Goal: Task Accomplishment & Management: Use online tool/utility

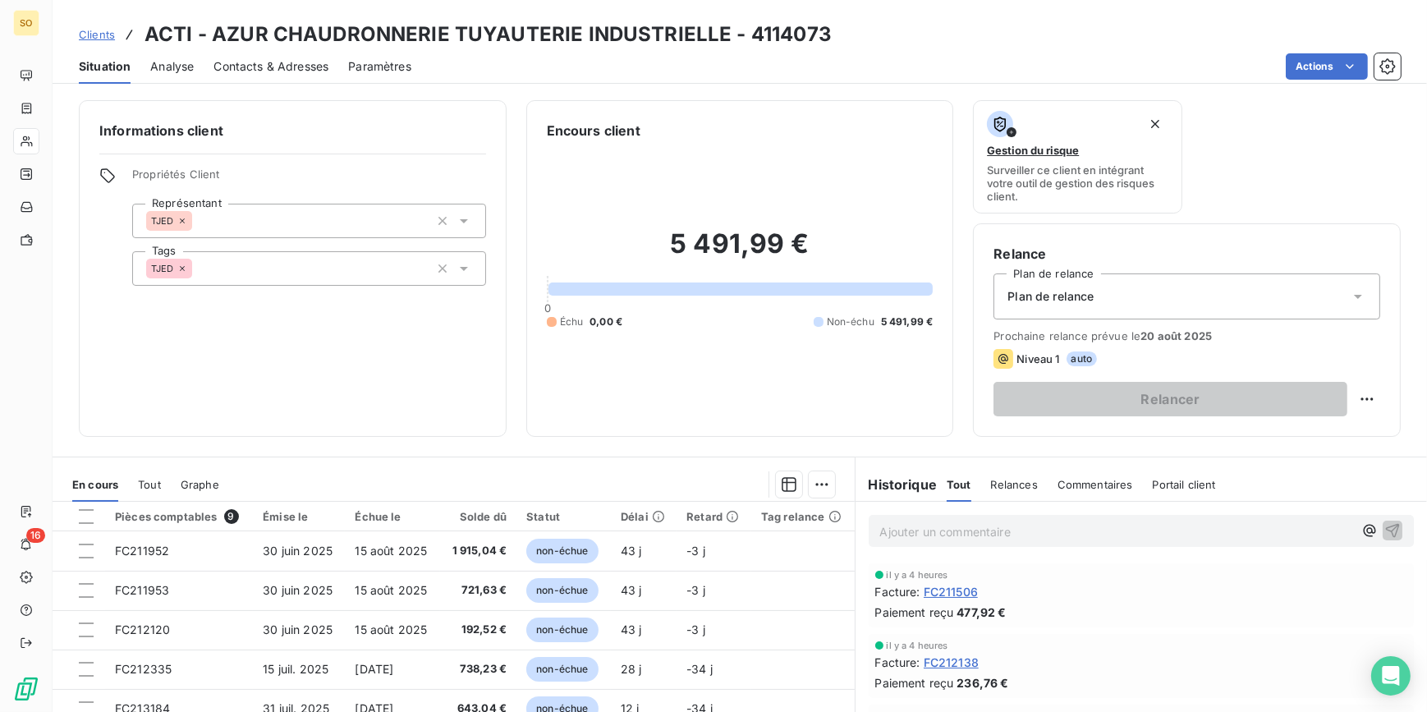
click at [108, 33] on span "Clients" at bounding box center [97, 34] width 36 height 13
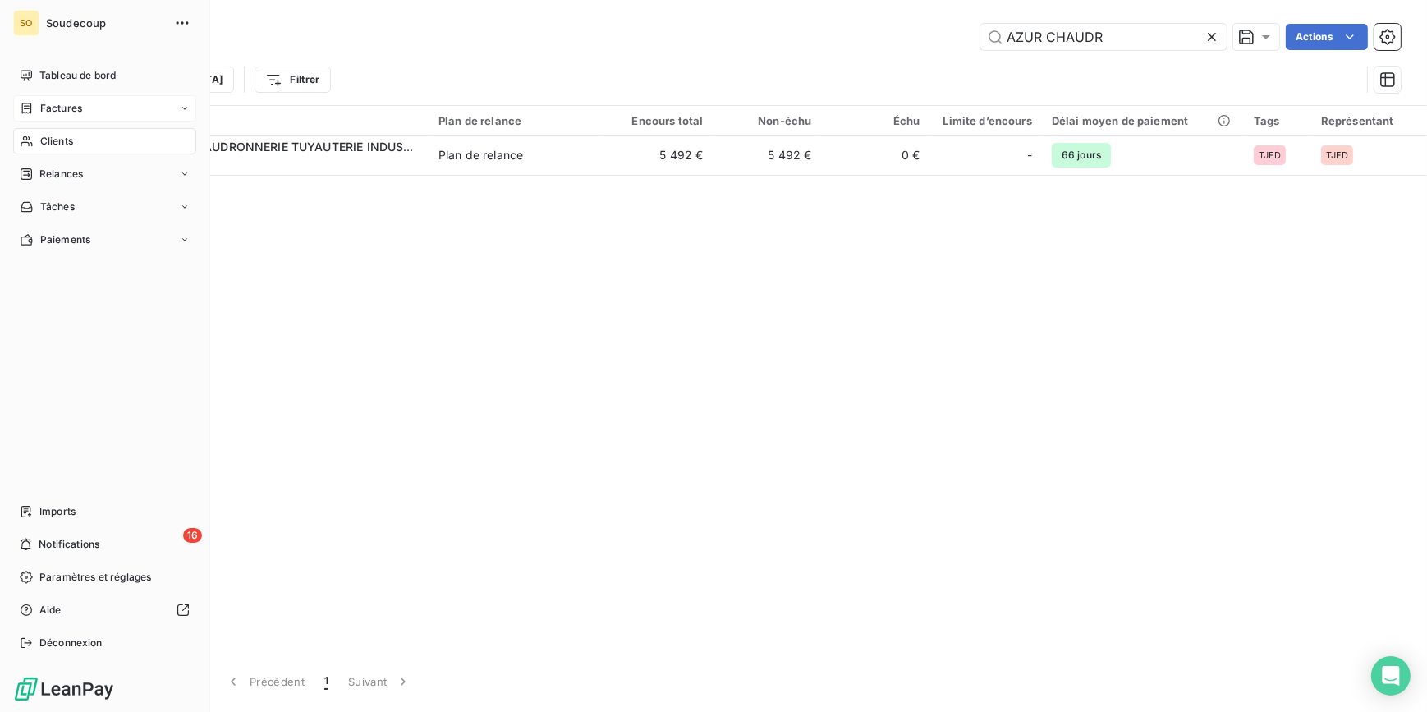
click at [74, 108] on span "Factures" at bounding box center [61, 108] width 42 height 15
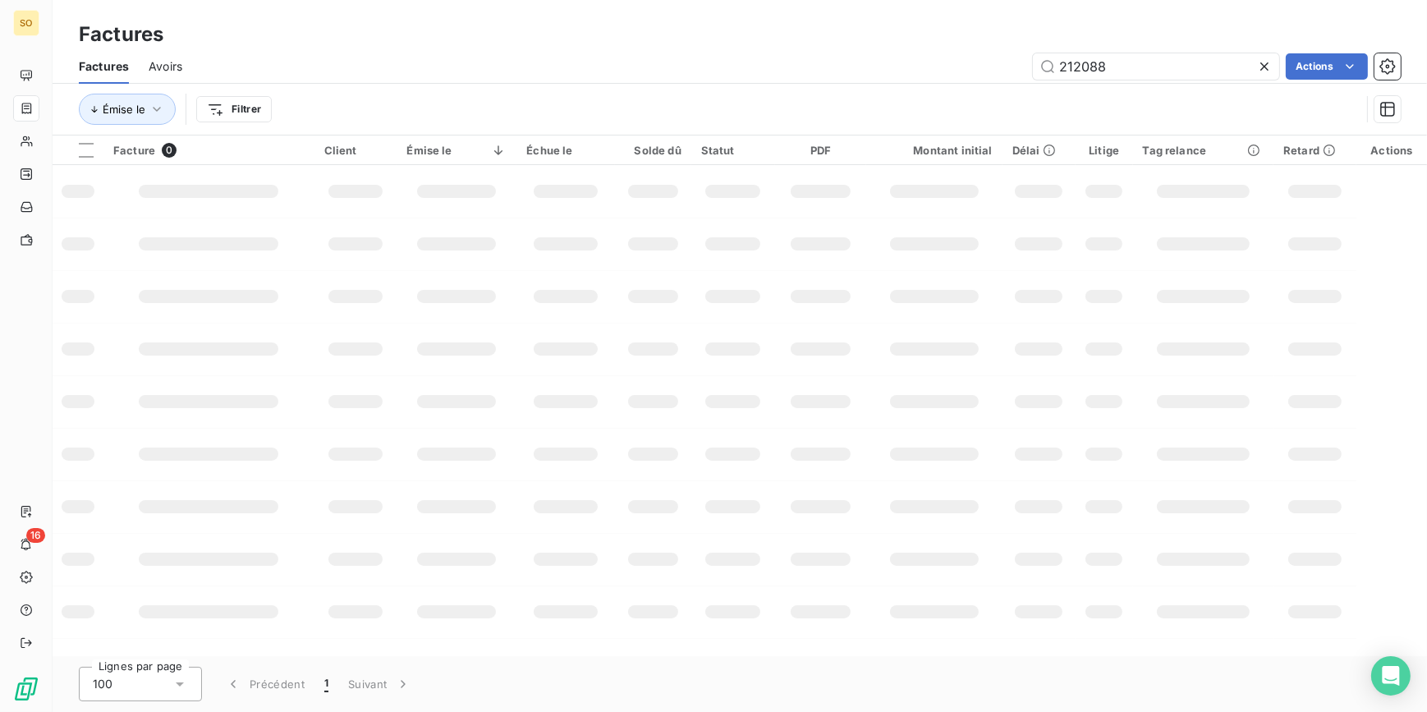
drag, startPoint x: 1073, startPoint y: 67, endPoint x: 1404, endPoint y: 57, distance: 331.0
click at [1373, 57] on div "212088 Actions" at bounding box center [801, 66] width 1199 height 26
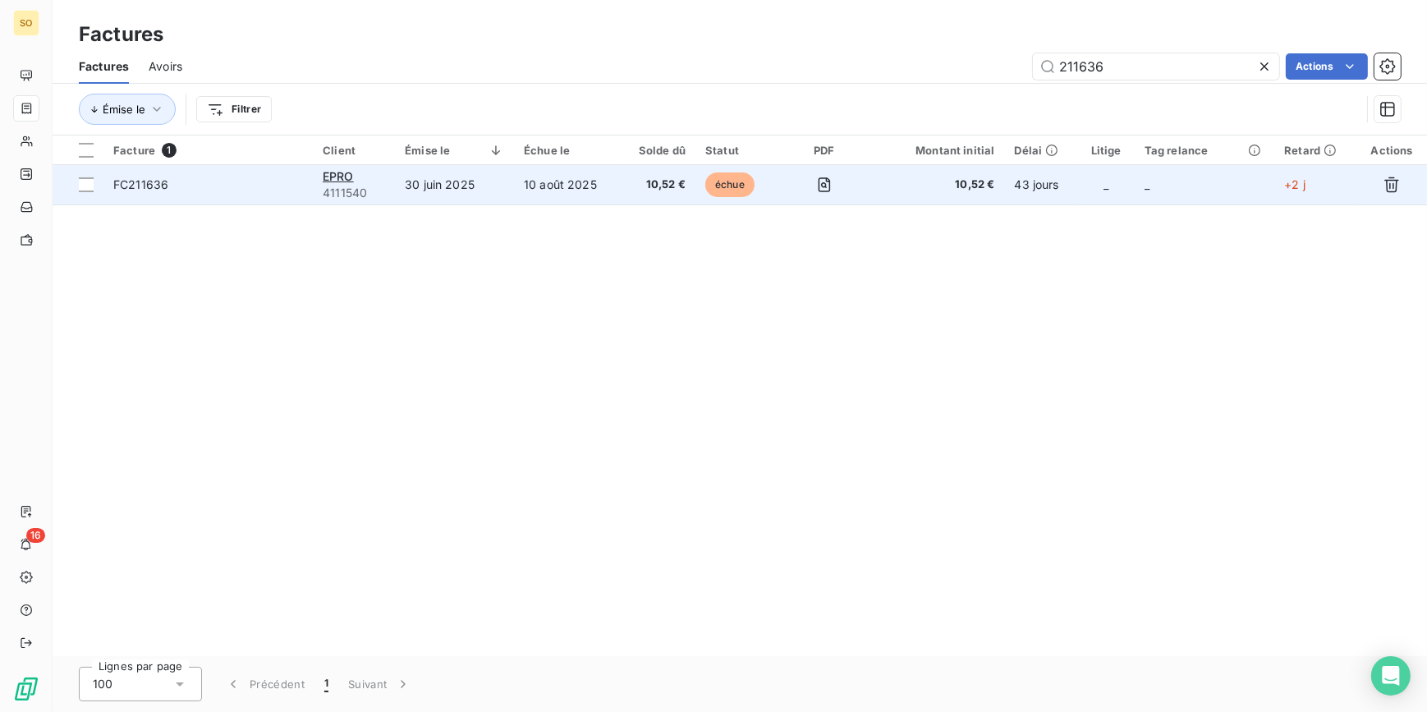
type input "211636"
click at [724, 188] on span "échue" at bounding box center [729, 184] width 49 height 25
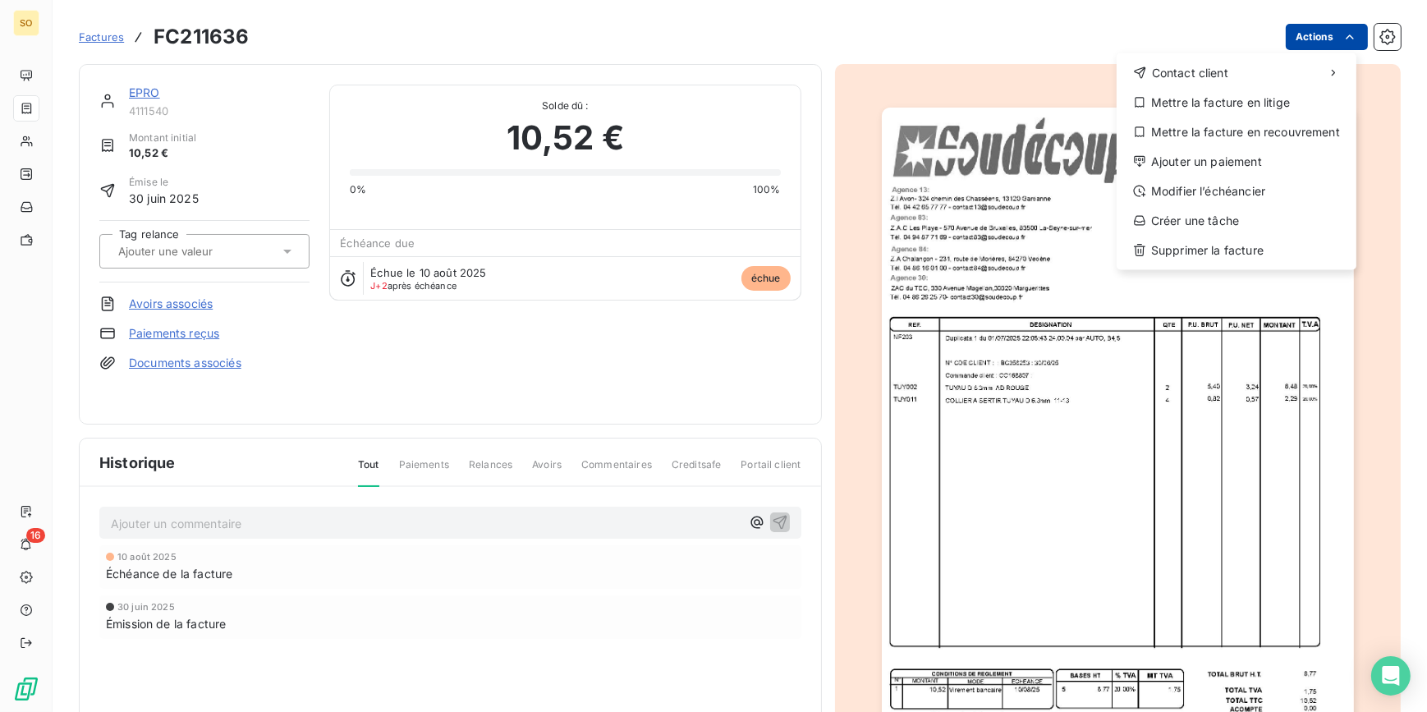
click at [1282, 30] on html "SO 16 Factures FC211636 Actions Contact client Mettre la facture en litige Mett…" at bounding box center [713, 356] width 1427 height 712
click at [1185, 170] on div "Ajouter un paiement" at bounding box center [1236, 162] width 227 height 26
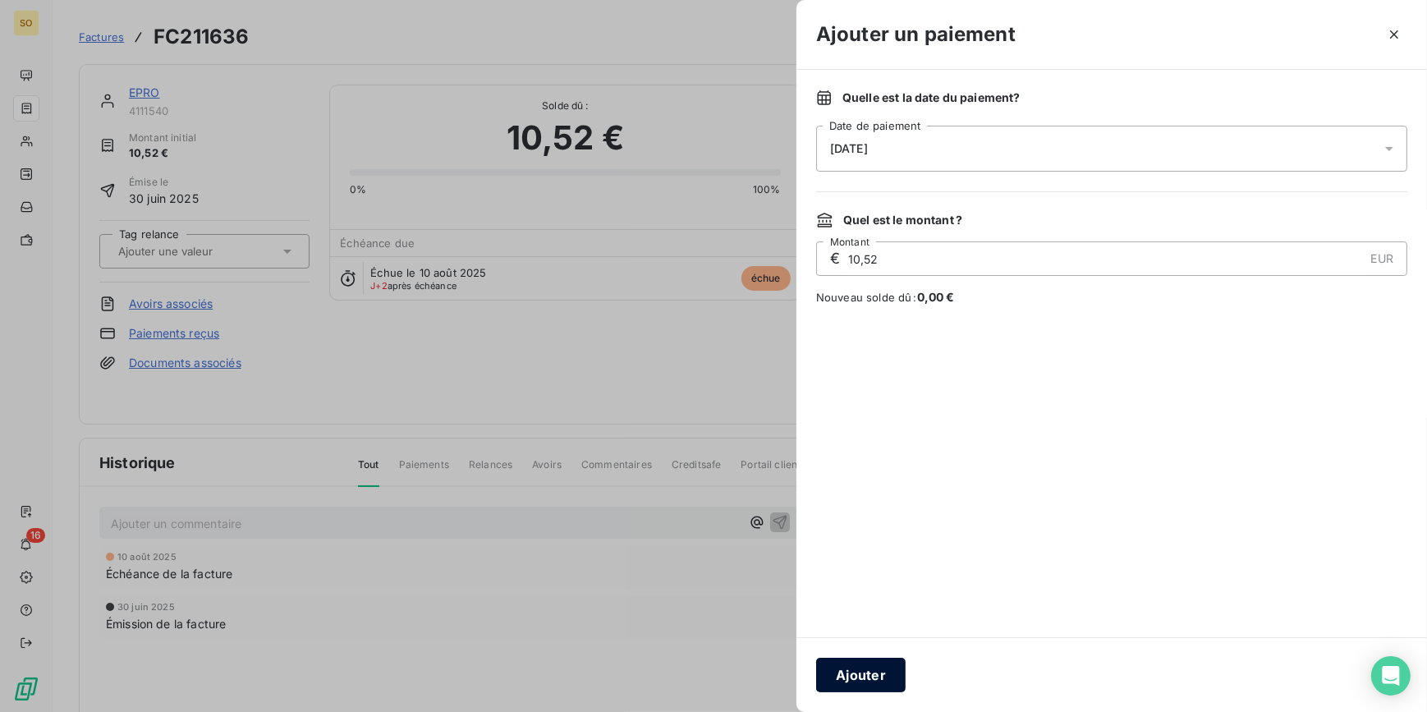
click at [873, 679] on button "Ajouter" at bounding box center [860, 675] width 89 height 34
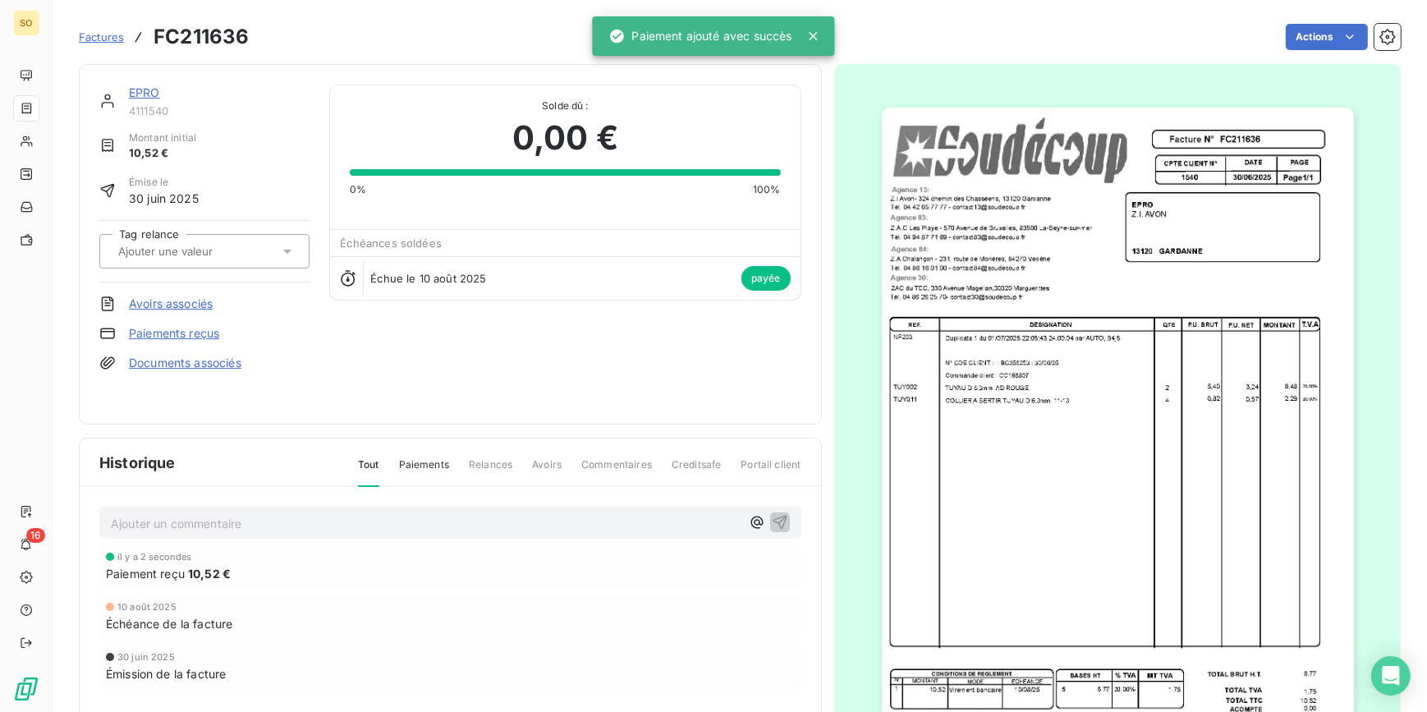
click at [146, 87] on link "EPRO" at bounding box center [144, 92] width 31 height 14
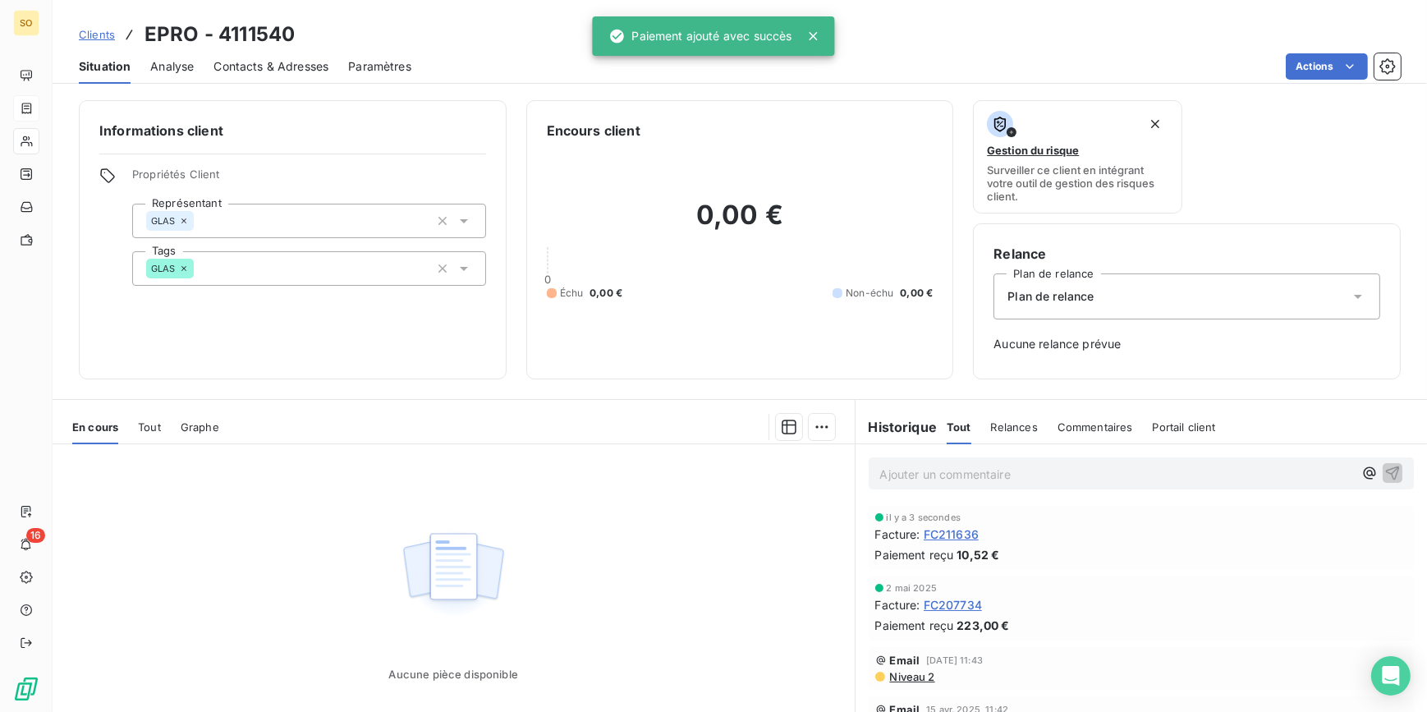
click at [957, 481] on p "Ajouter un commentaire ﻿" at bounding box center [1117, 474] width 474 height 21
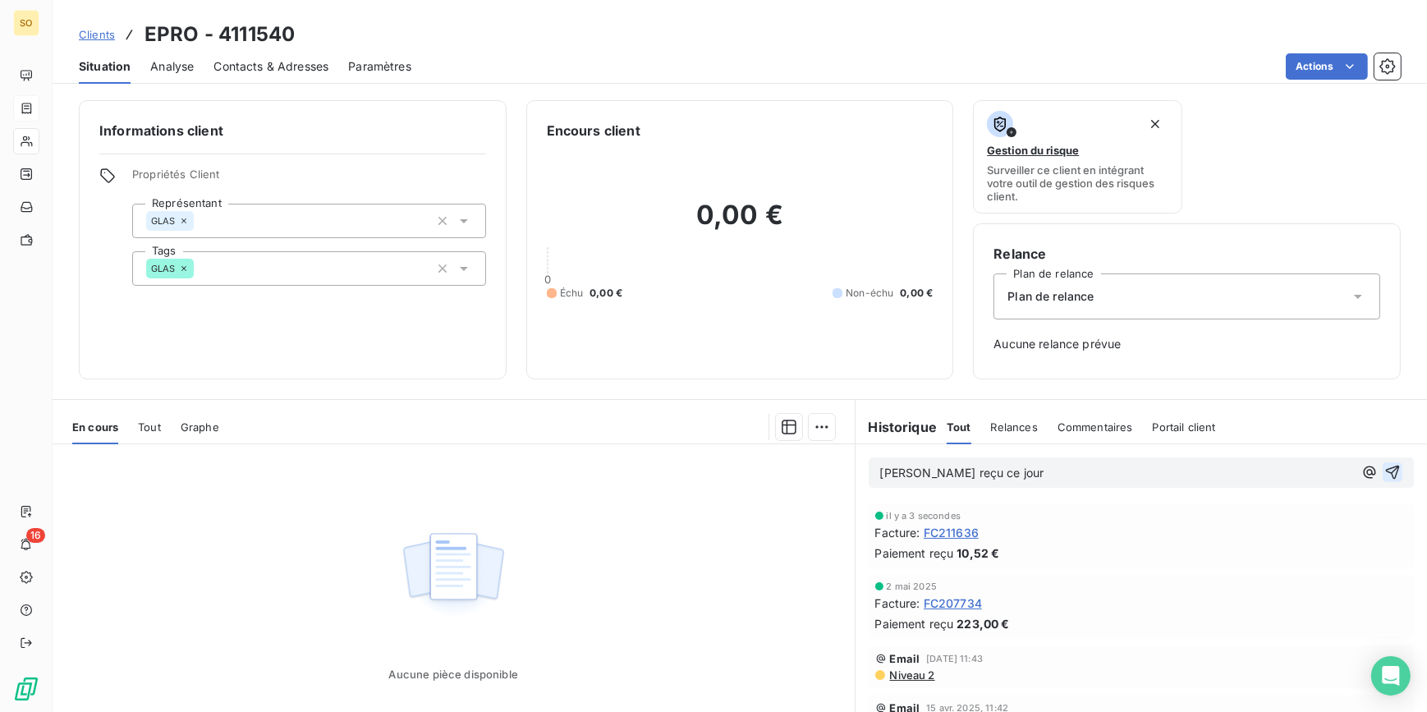
click at [1386, 472] on icon "button" at bounding box center [1393, 472] width 14 height 14
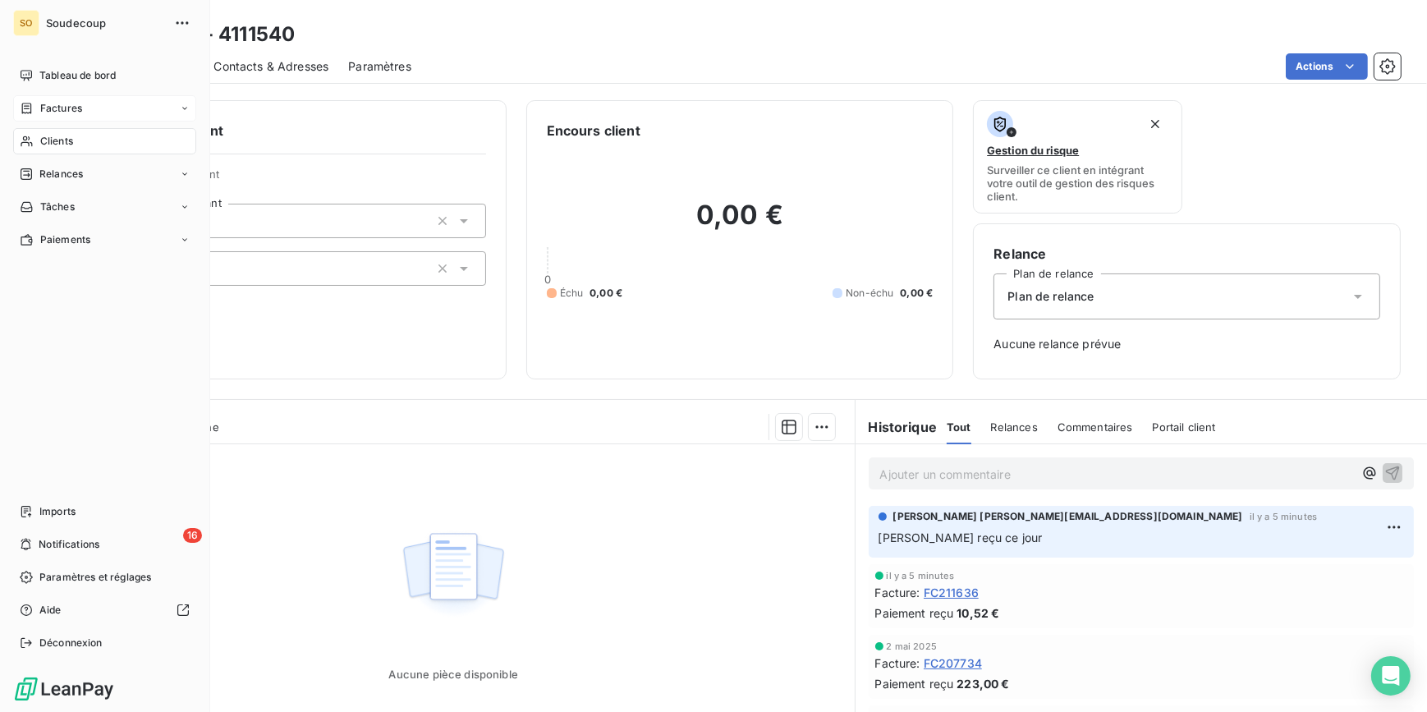
click at [57, 108] on span "Factures" at bounding box center [61, 108] width 42 height 15
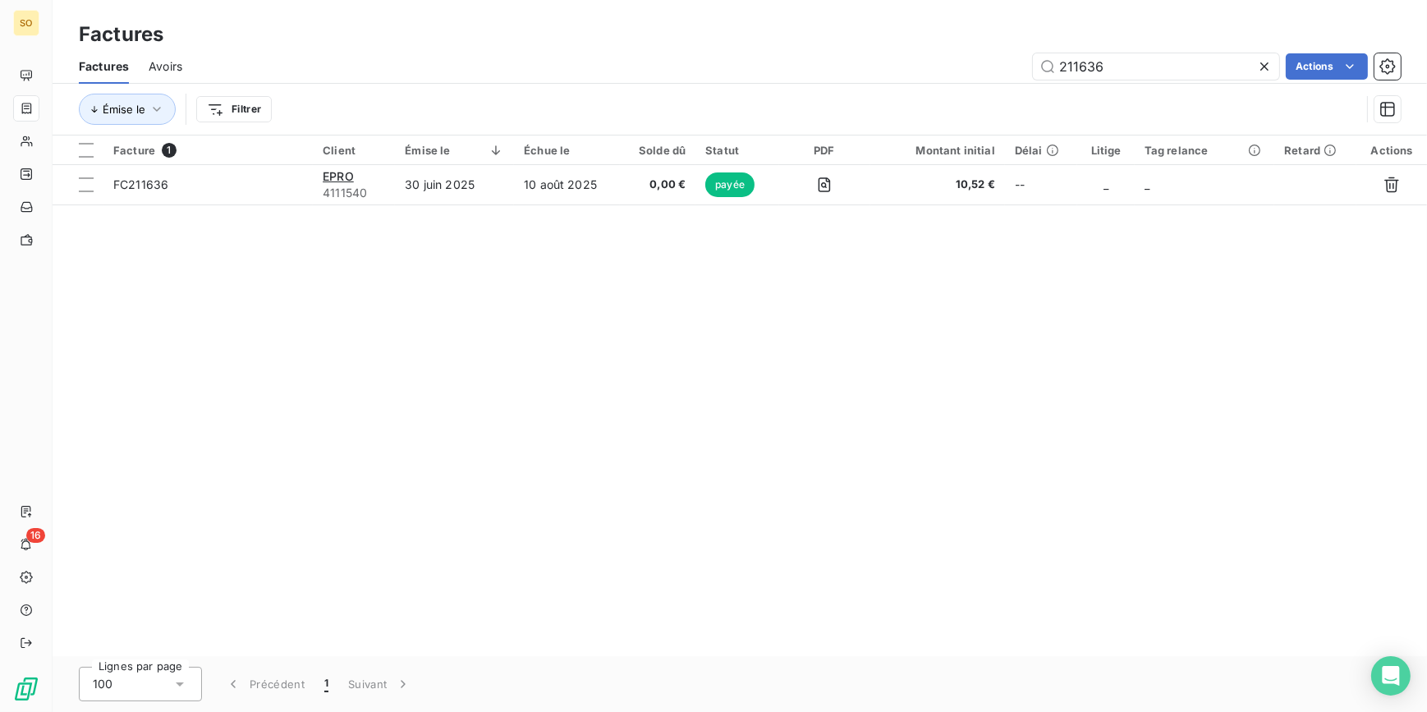
drag, startPoint x: 1064, startPoint y: 65, endPoint x: 1427, endPoint y: 62, distance: 362.9
click at [1426, 62] on html "SO 16 Factures Factures Avoirs 211636 Actions Émise le Filtrer Facture 1 Client…" at bounding box center [713, 356] width 1427 height 712
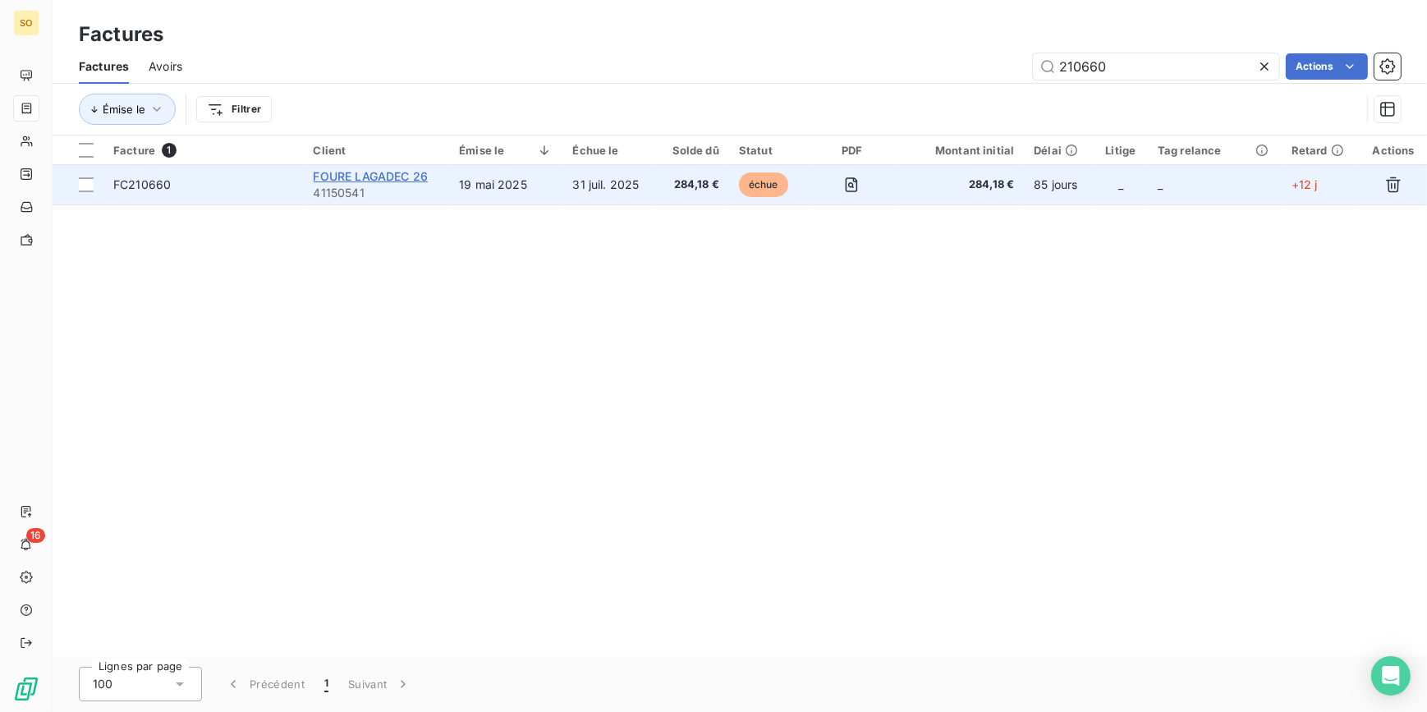
type input "210660"
click at [375, 181] on span "FOURE LAGADEC 26" at bounding box center [371, 176] width 114 height 14
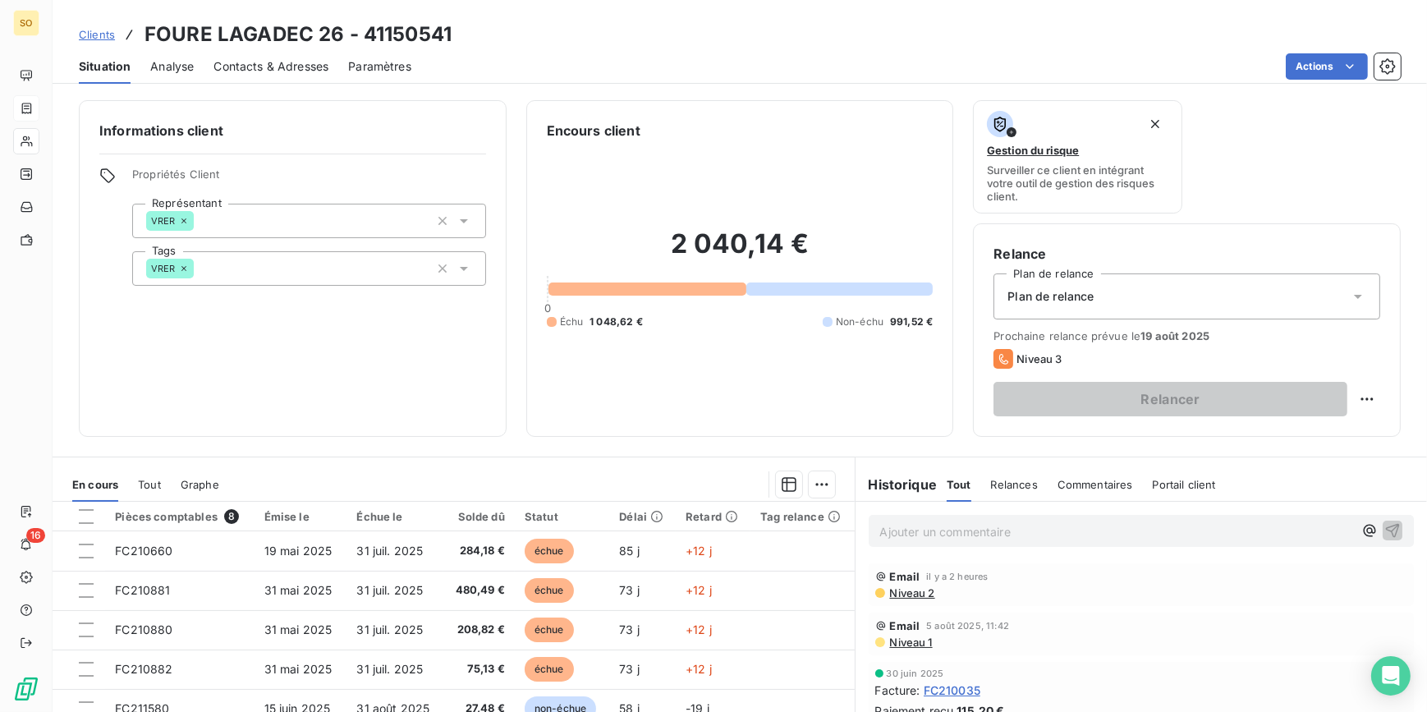
scroll to position [74, 0]
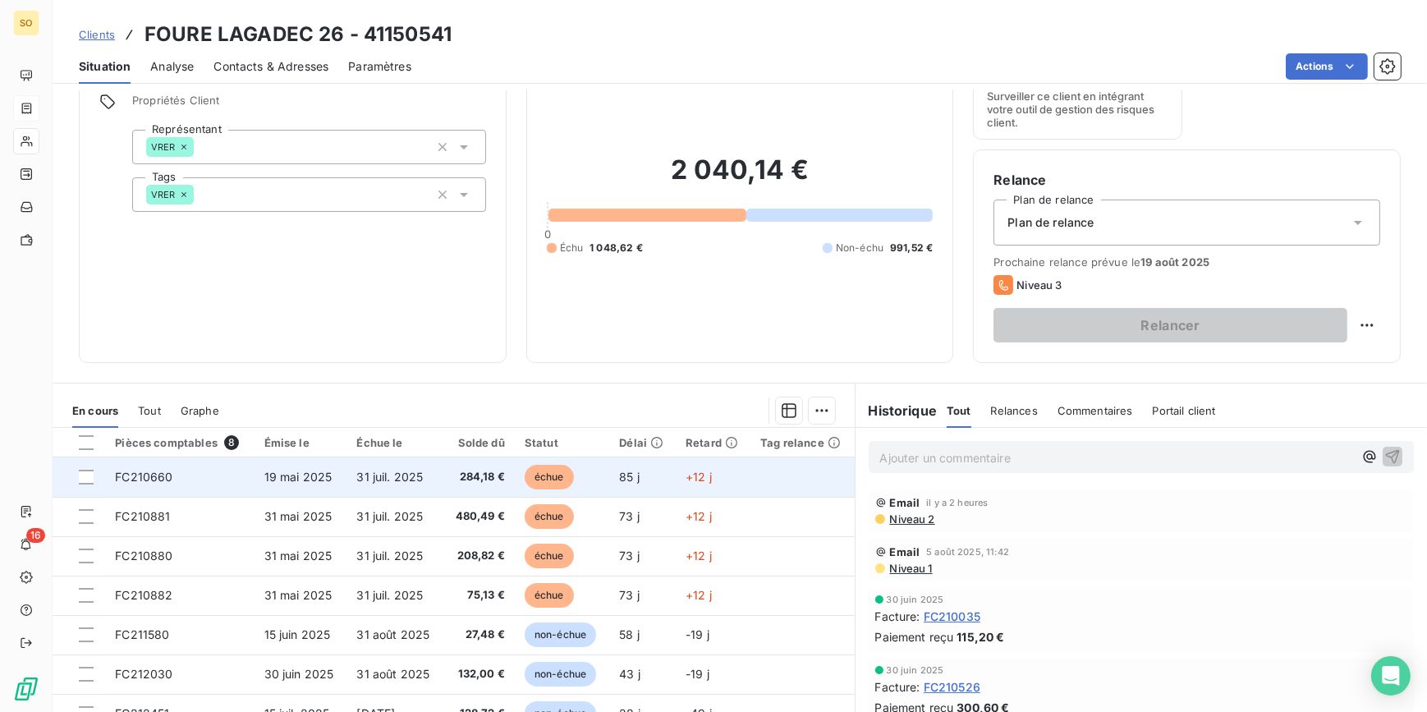
click at [536, 475] on span "échue" at bounding box center [549, 477] width 49 height 25
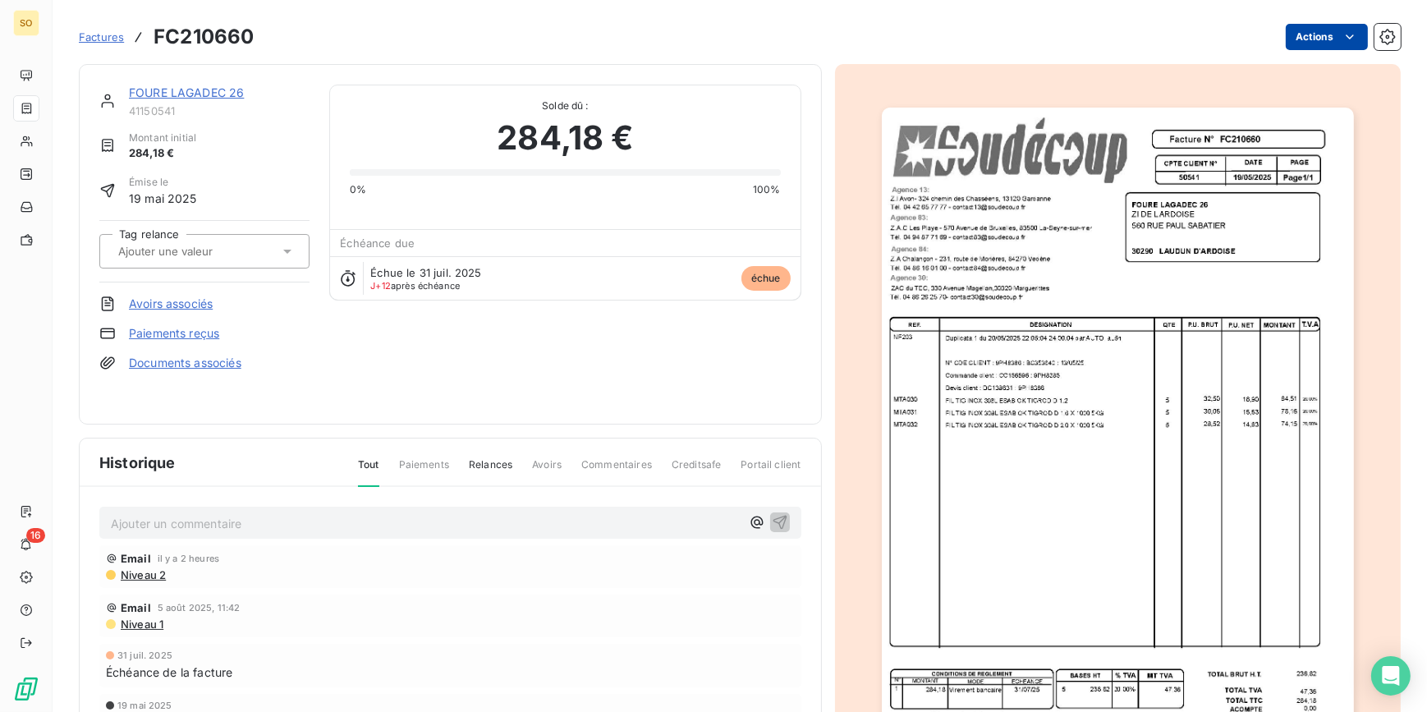
click at [1297, 34] on html "SO 16 Factures FC210660 Actions FOURE LAGADEC 26 41150541 Montant initial 284,1…" at bounding box center [713, 356] width 1427 height 712
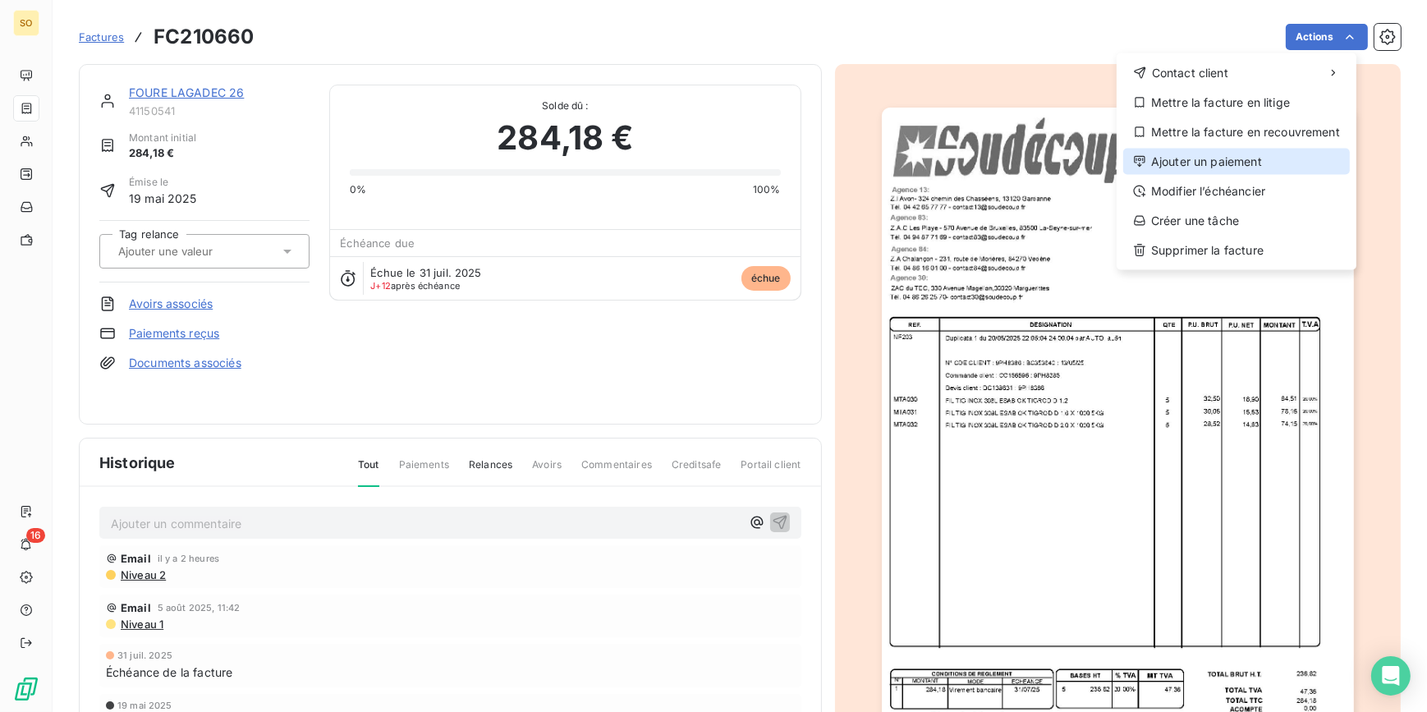
click at [1193, 158] on div "Ajouter un paiement" at bounding box center [1236, 162] width 227 height 26
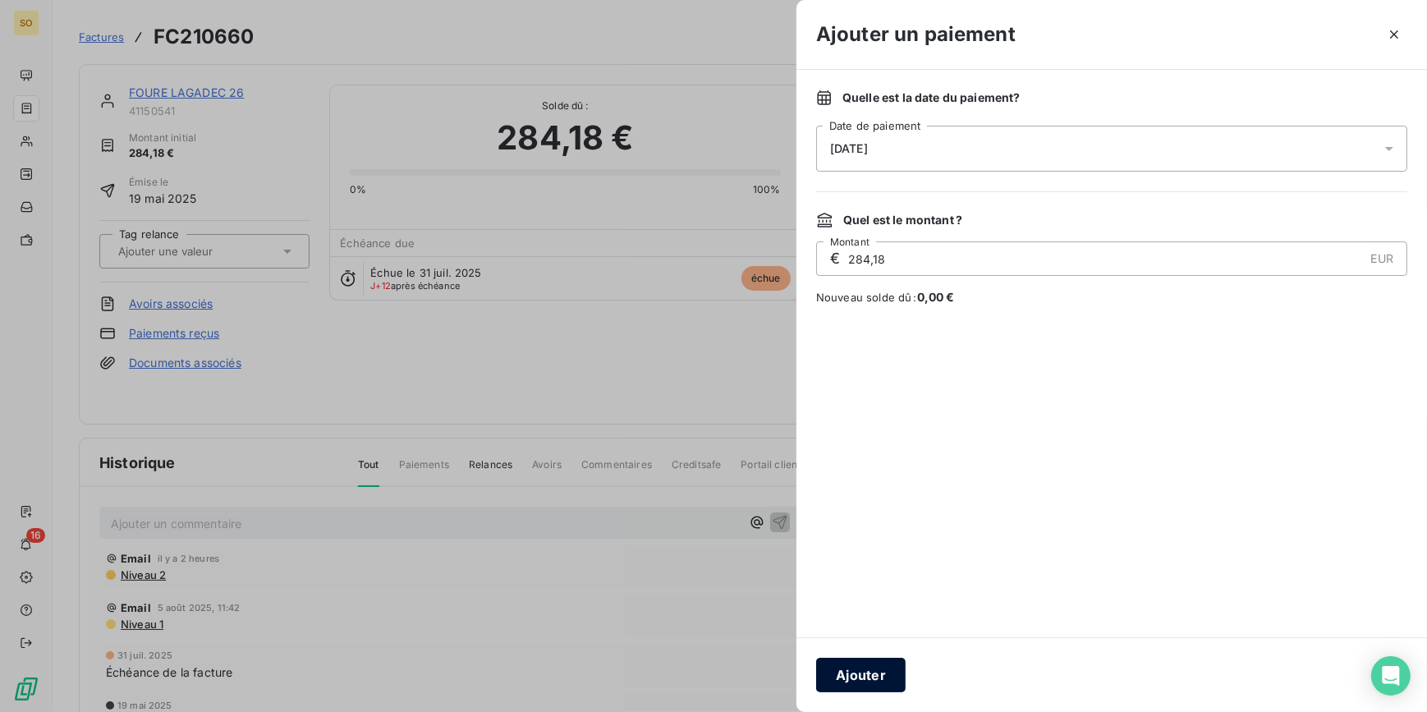
click at [870, 685] on button "Ajouter" at bounding box center [860, 675] width 89 height 34
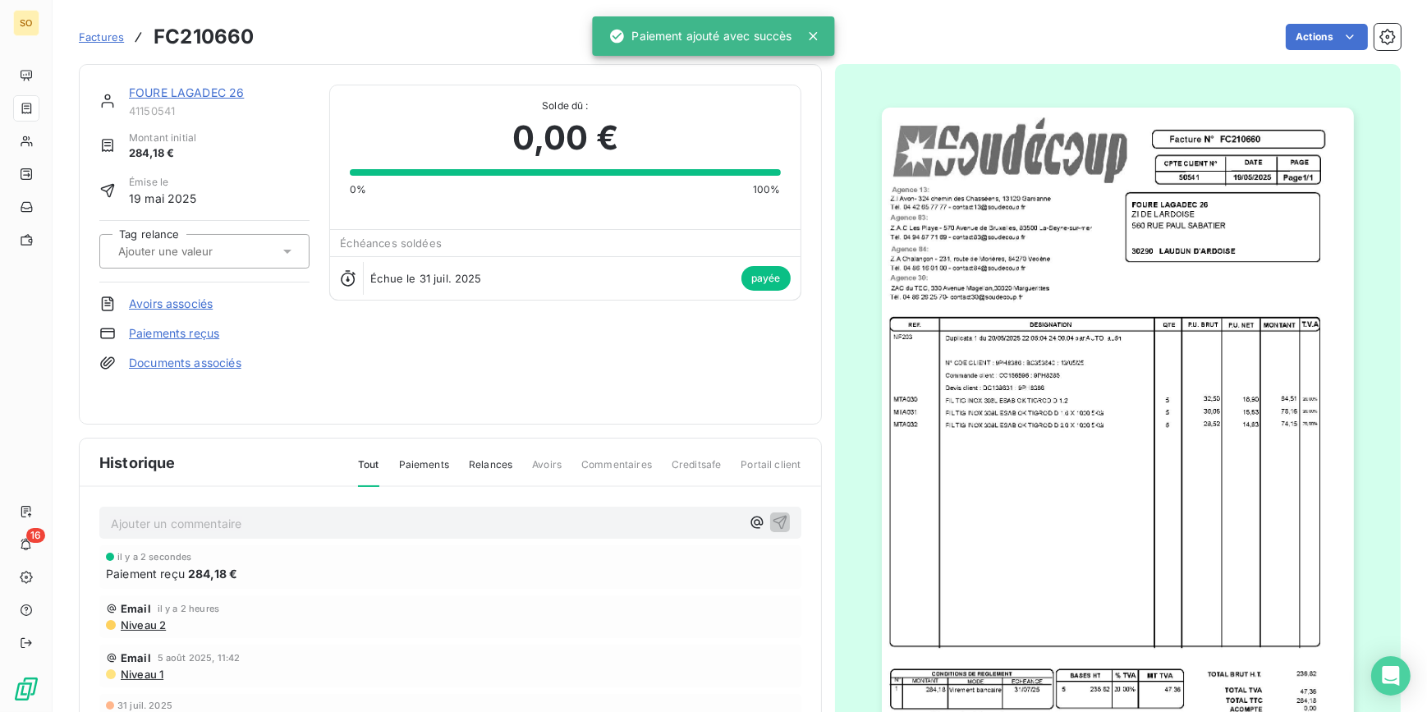
click at [161, 85] on div "FOURE LAGADEC 26" at bounding box center [219, 93] width 181 height 16
click at [163, 88] on link "FOURE LAGADEC 26" at bounding box center [186, 92] width 115 height 14
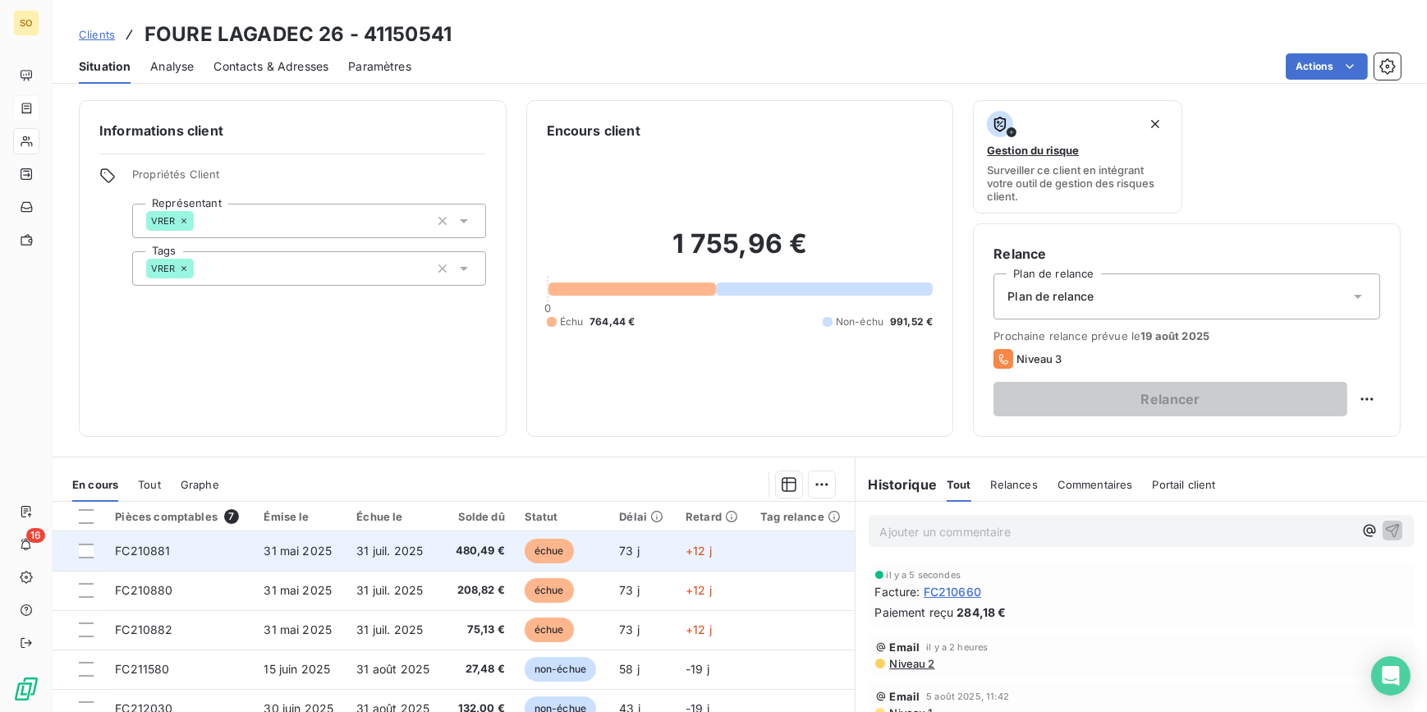
click at [543, 551] on span "échue" at bounding box center [549, 551] width 49 height 25
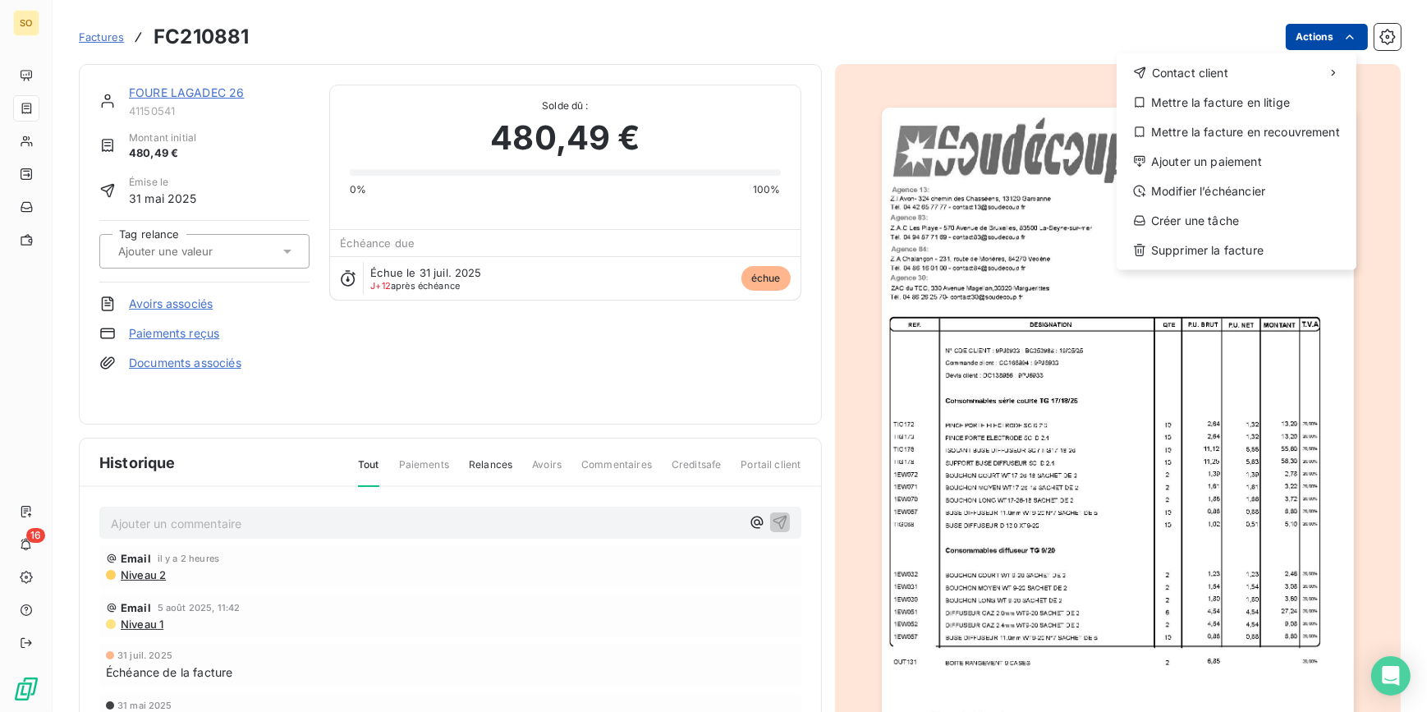
click at [1289, 39] on html "SO 16 Factures FC210881 Actions Contact client Mettre la facture en litige Mett…" at bounding box center [713, 356] width 1427 height 712
click at [1141, 164] on icon at bounding box center [1139, 161] width 13 height 13
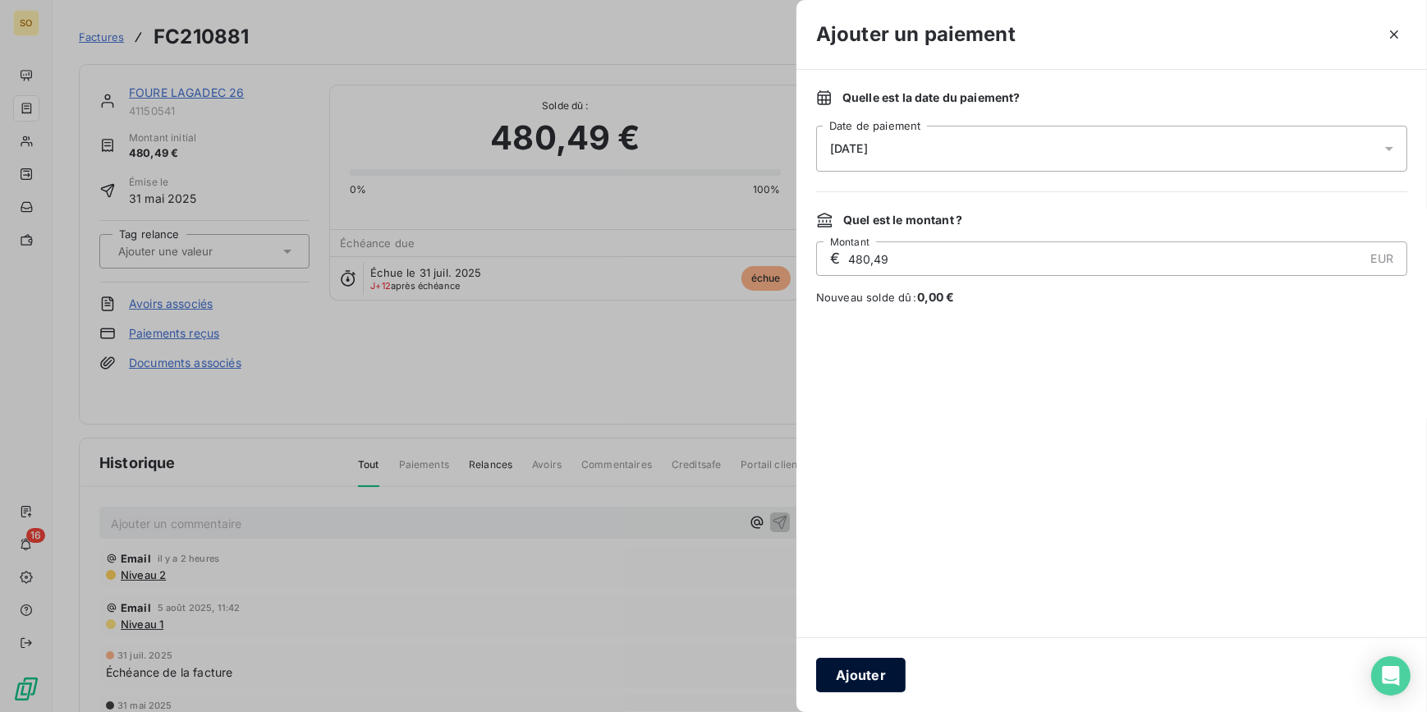
click at [896, 677] on button "Ajouter" at bounding box center [860, 675] width 89 height 34
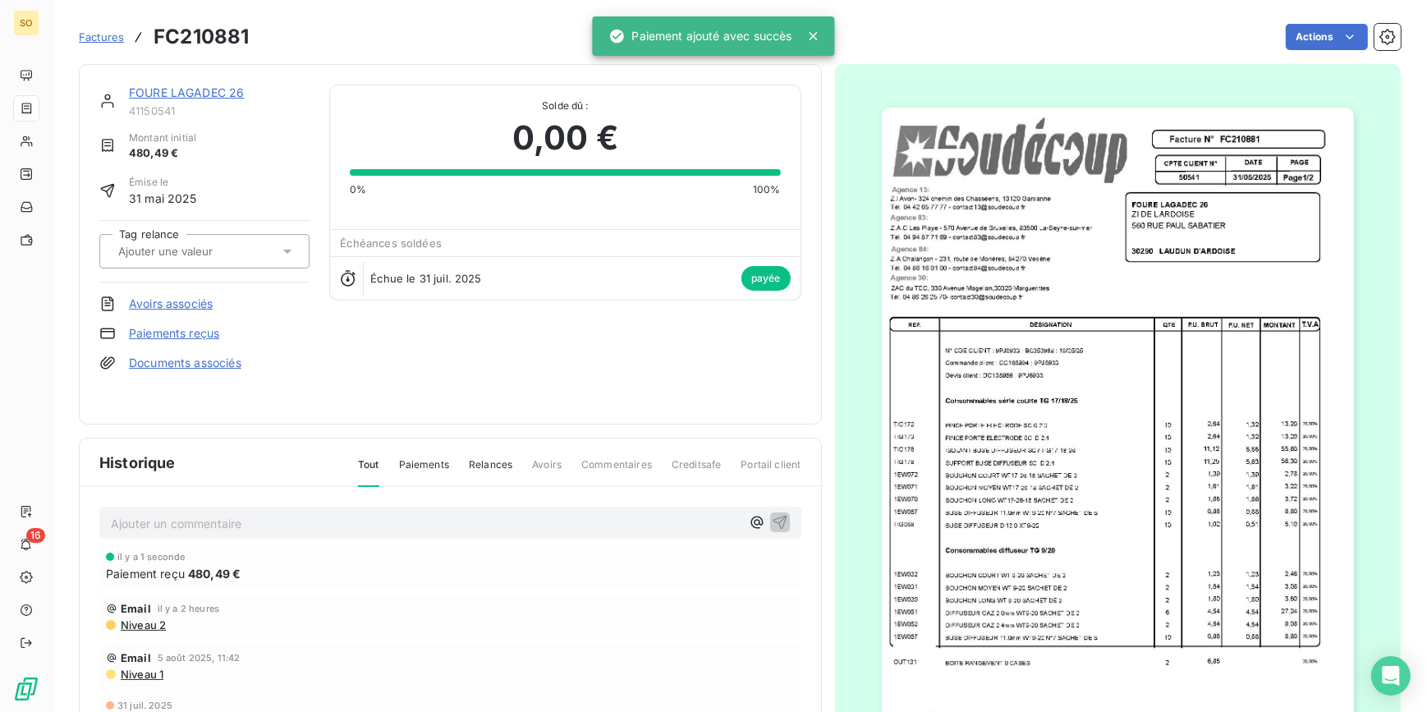
click at [201, 85] on link "FOURE LAGADEC 26" at bounding box center [186, 92] width 115 height 14
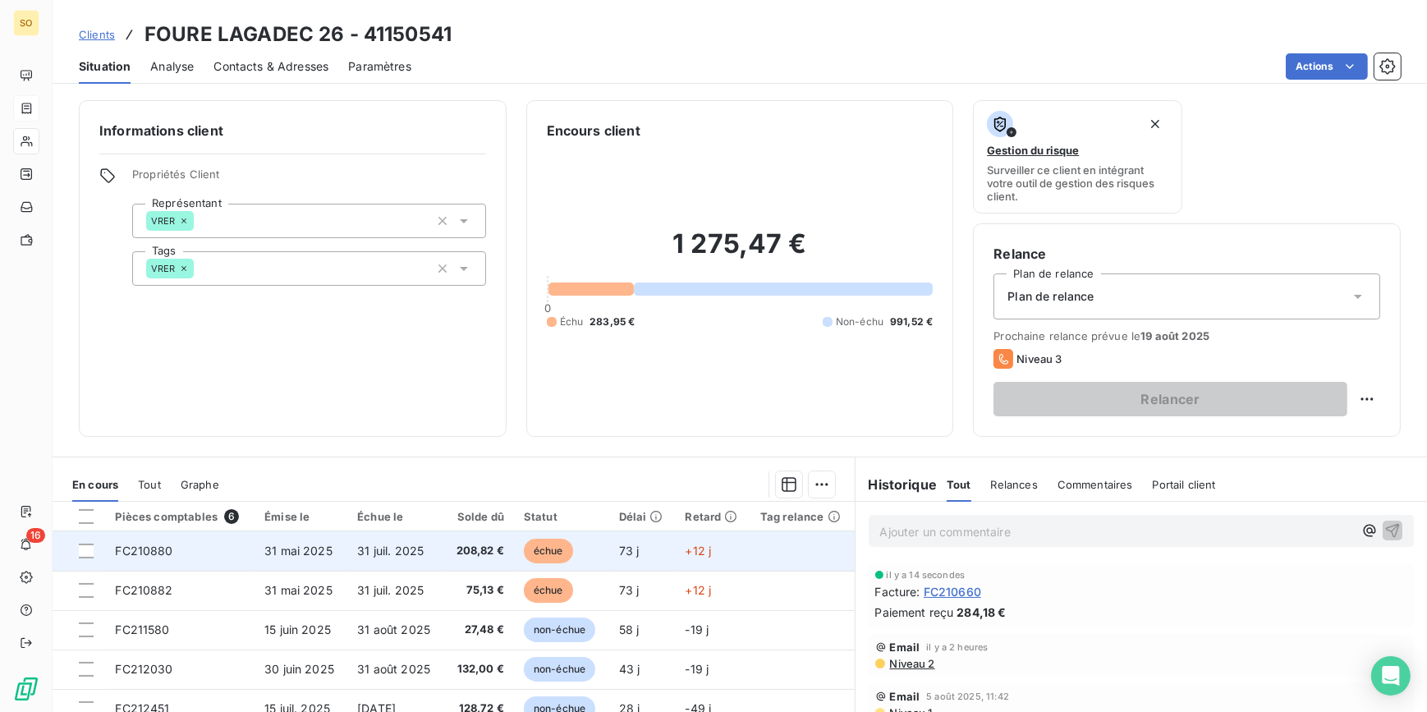
click at [540, 548] on span "échue" at bounding box center [548, 551] width 49 height 25
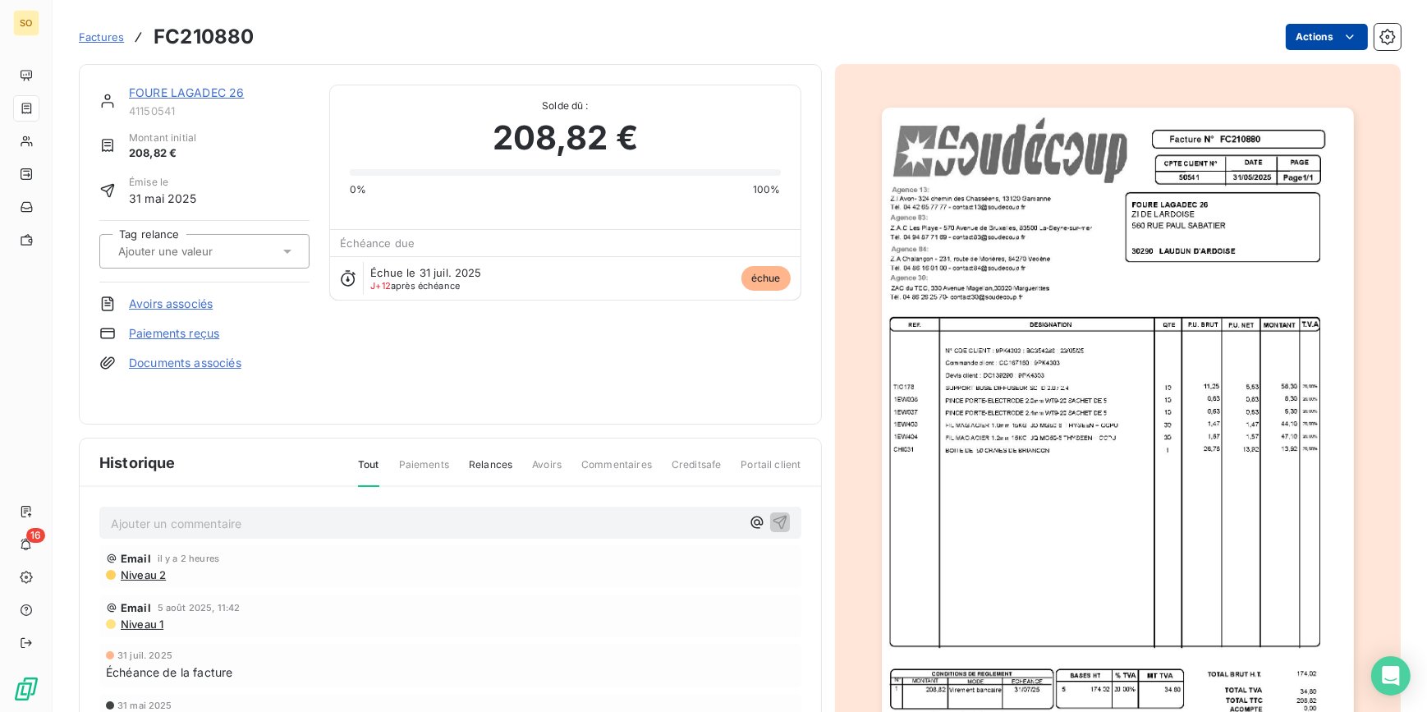
click at [1305, 31] on html "SO 16 Factures FC210880 Actions FOURE LAGADEC 26 41150541 Montant initial 208,8…" at bounding box center [713, 356] width 1427 height 712
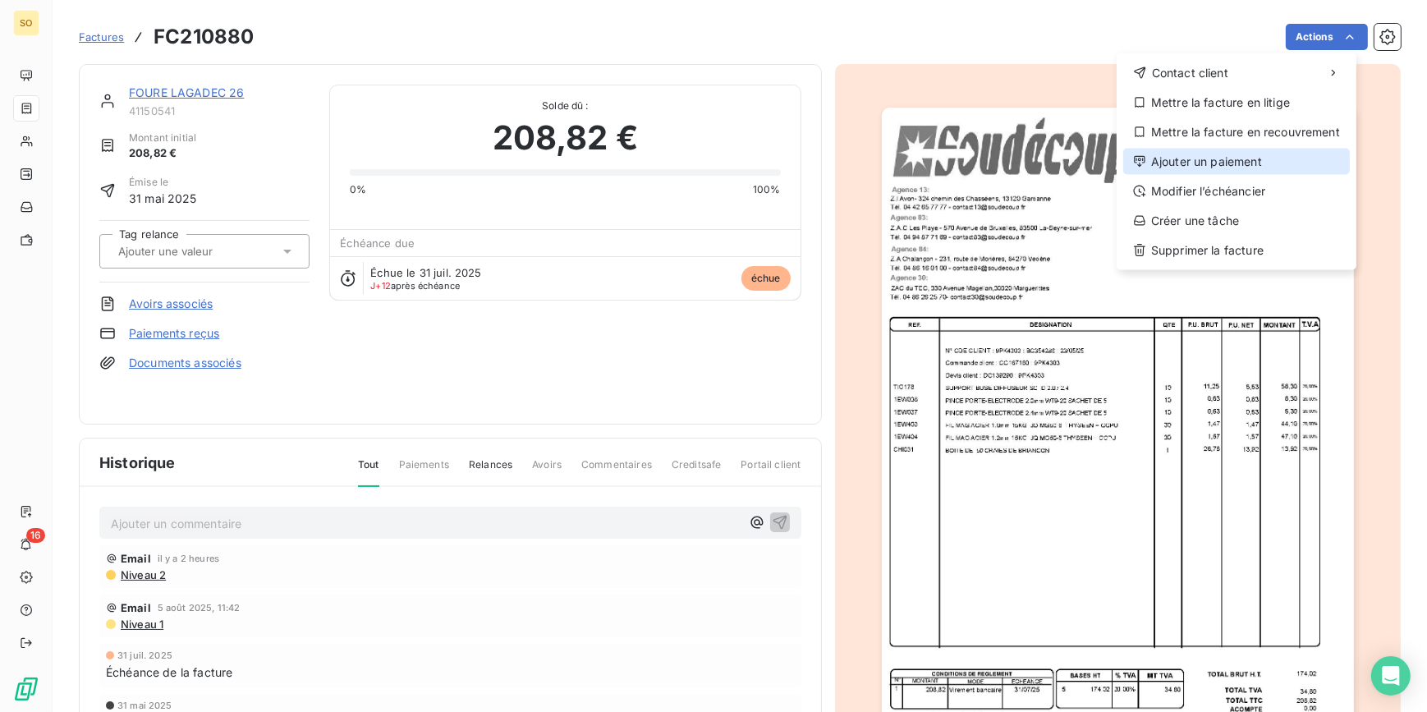
click at [1189, 156] on div "Ajouter un paiement" at bounding box center [1236, 162] width 227 height 26
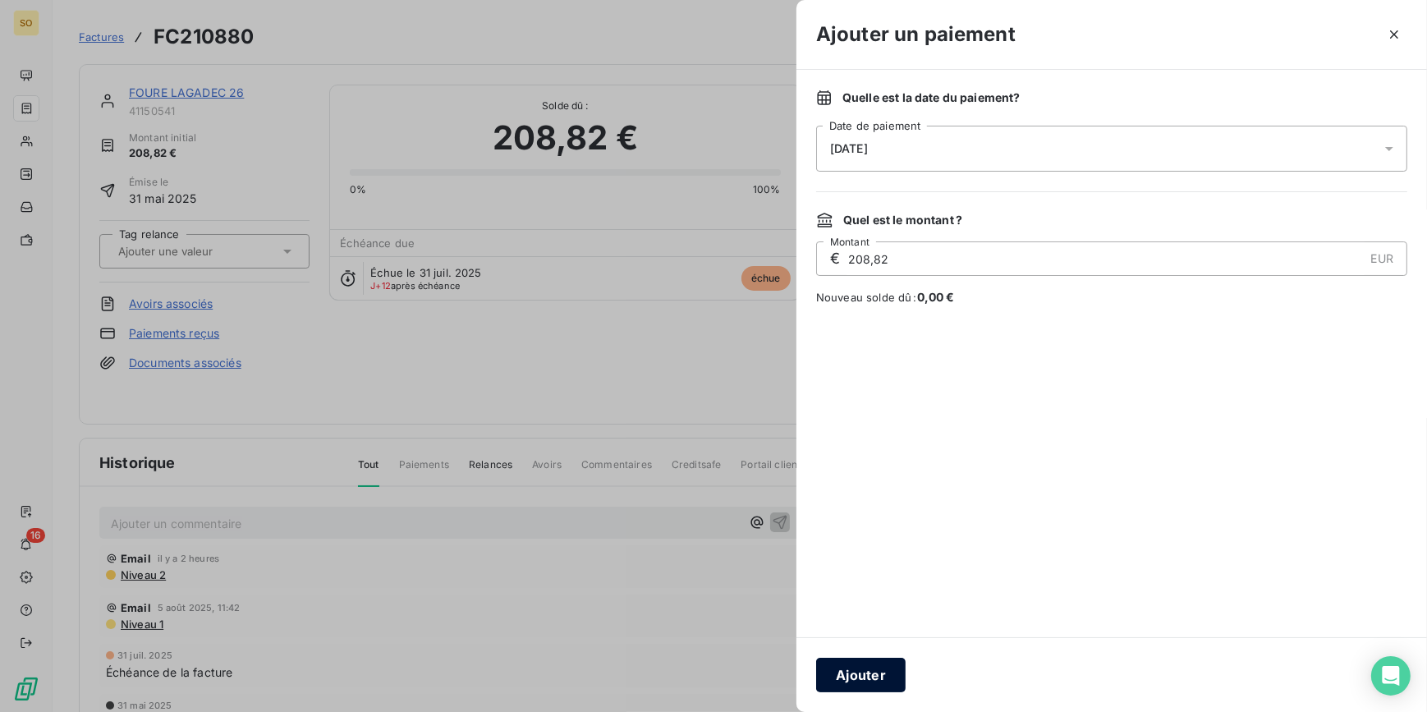
click at [894, 675] on button "Ajouter" at bounding box center [860, 675] width 89 height 34
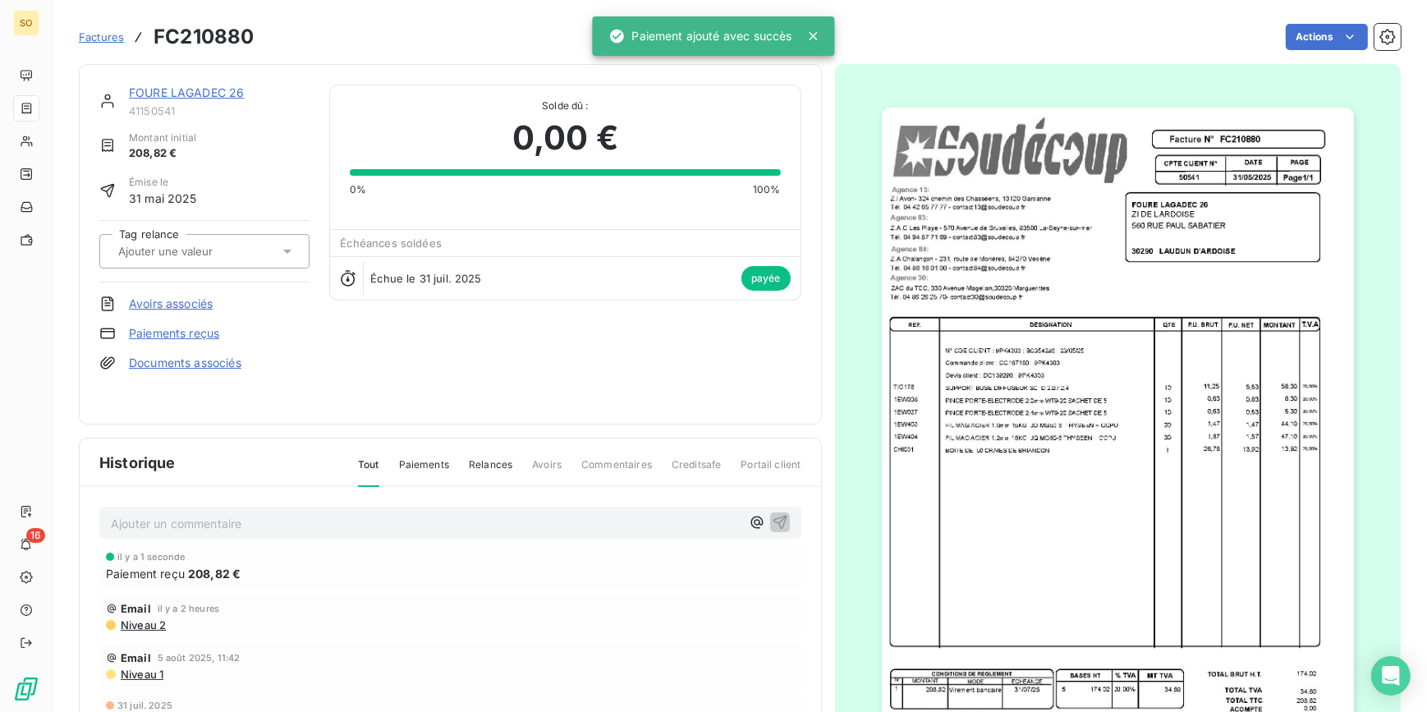
click at [181, 89] on link "FOURE LAGADEC 26" at bounding box center [186, 92] width 115 height 14
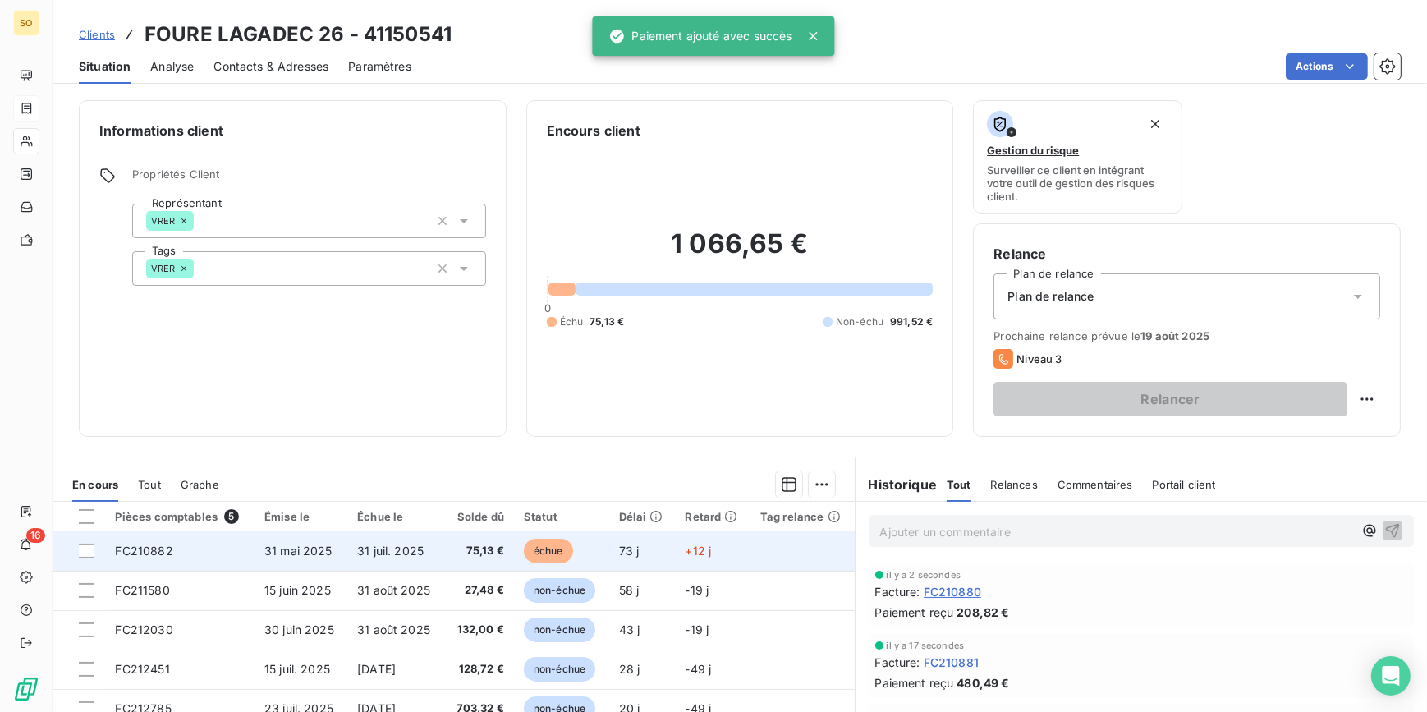
click at [532, 547] on span "échue" at bounding box center [548, 551] width 49 height 25
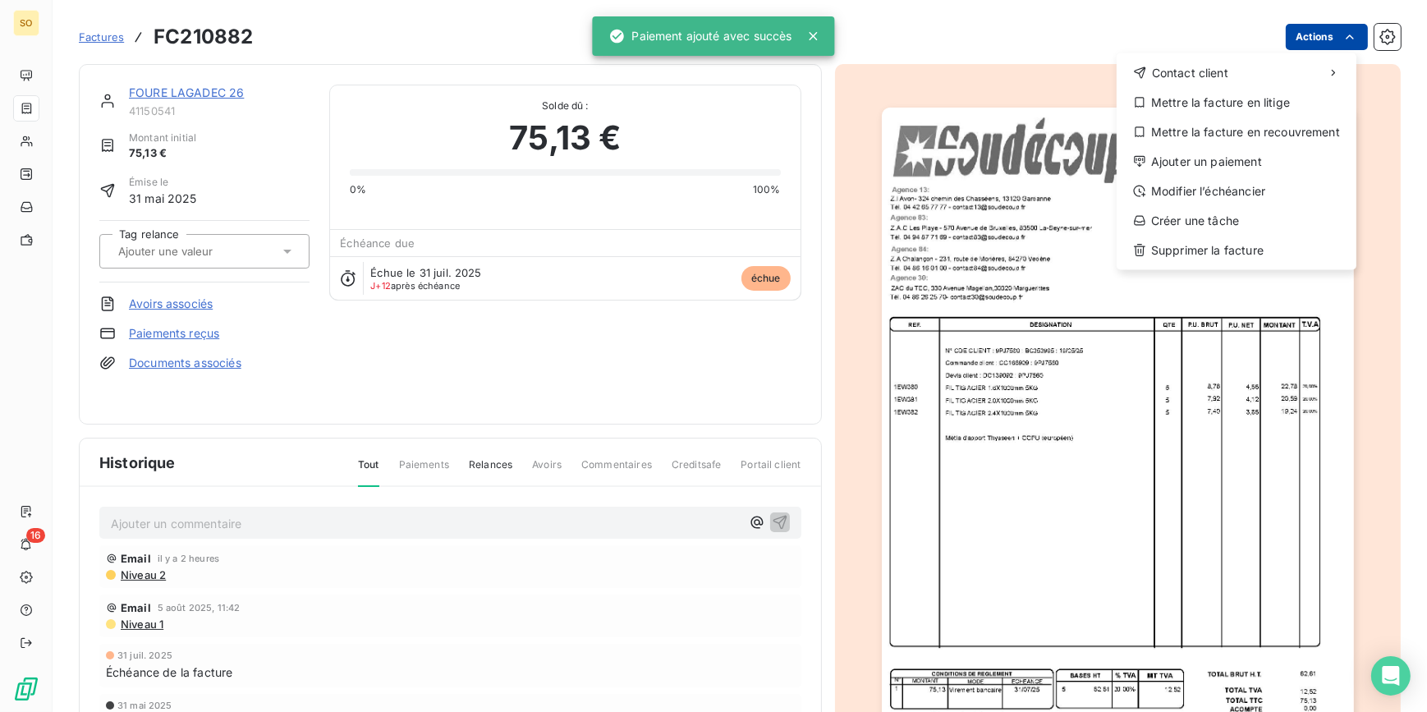
click at [1300, 35] on html "SO 16 Factures FC210882 Actions Contact client Mettre la facture en litige Mett…" at bounding box center [713, 356] width 1427 height 712
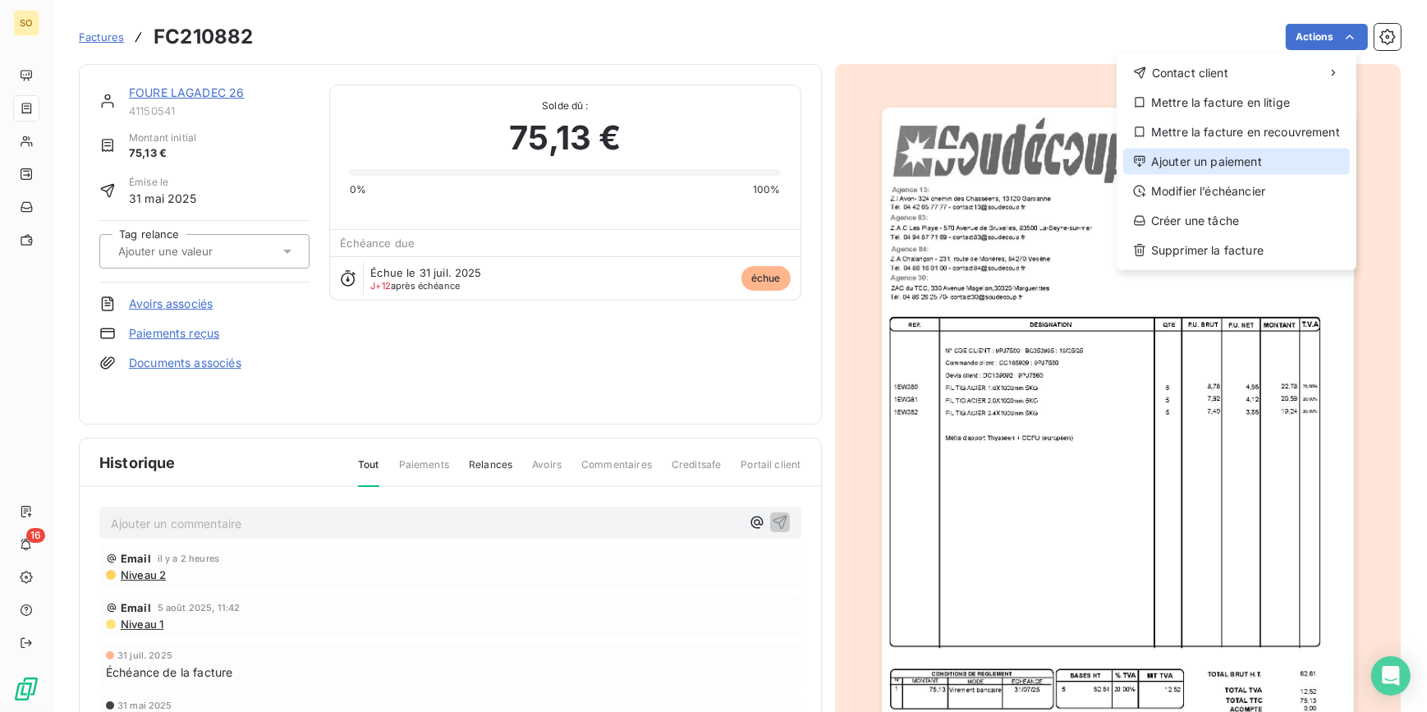
click at [1204, 159] on div "Ajouter un paiement" at bounding box center [1236, 162] width 227 height 26
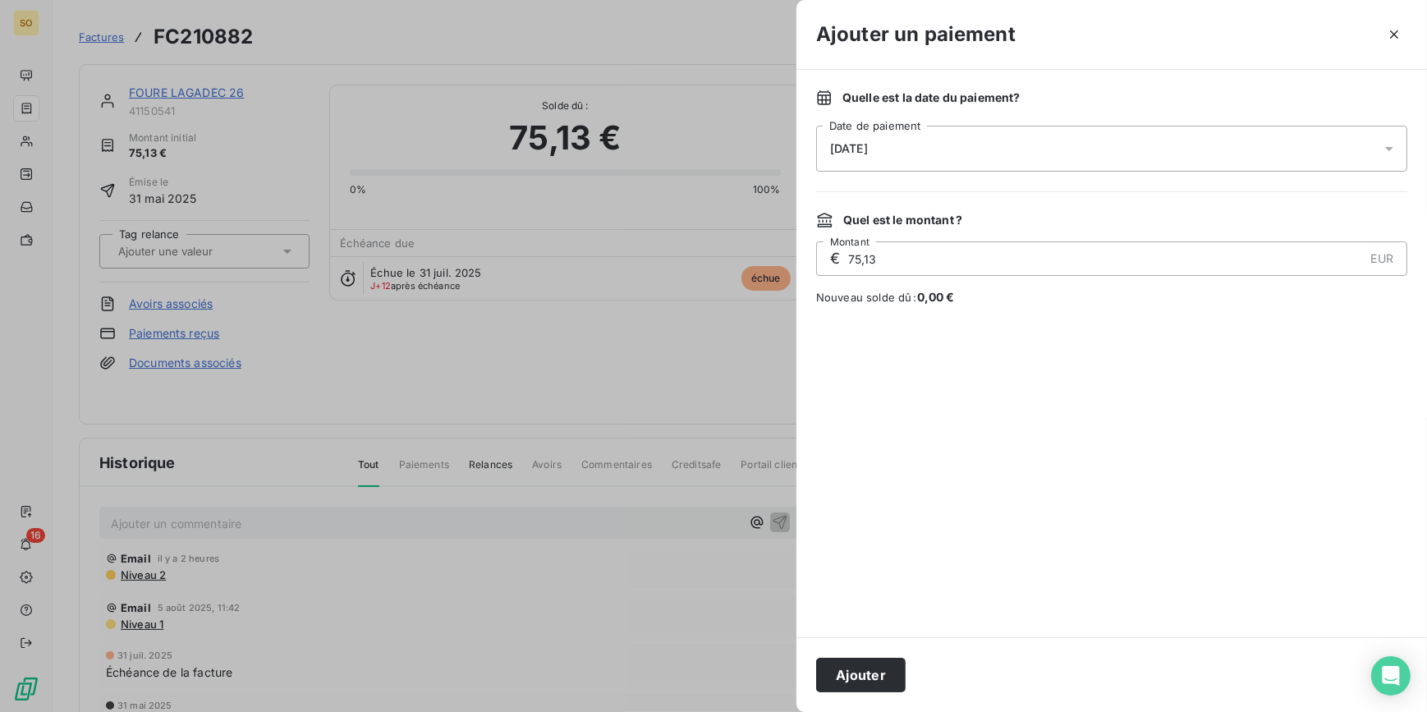
click at [862, 663] on button "Ajouter" at bounding box center [860, 675] width 89 height 34
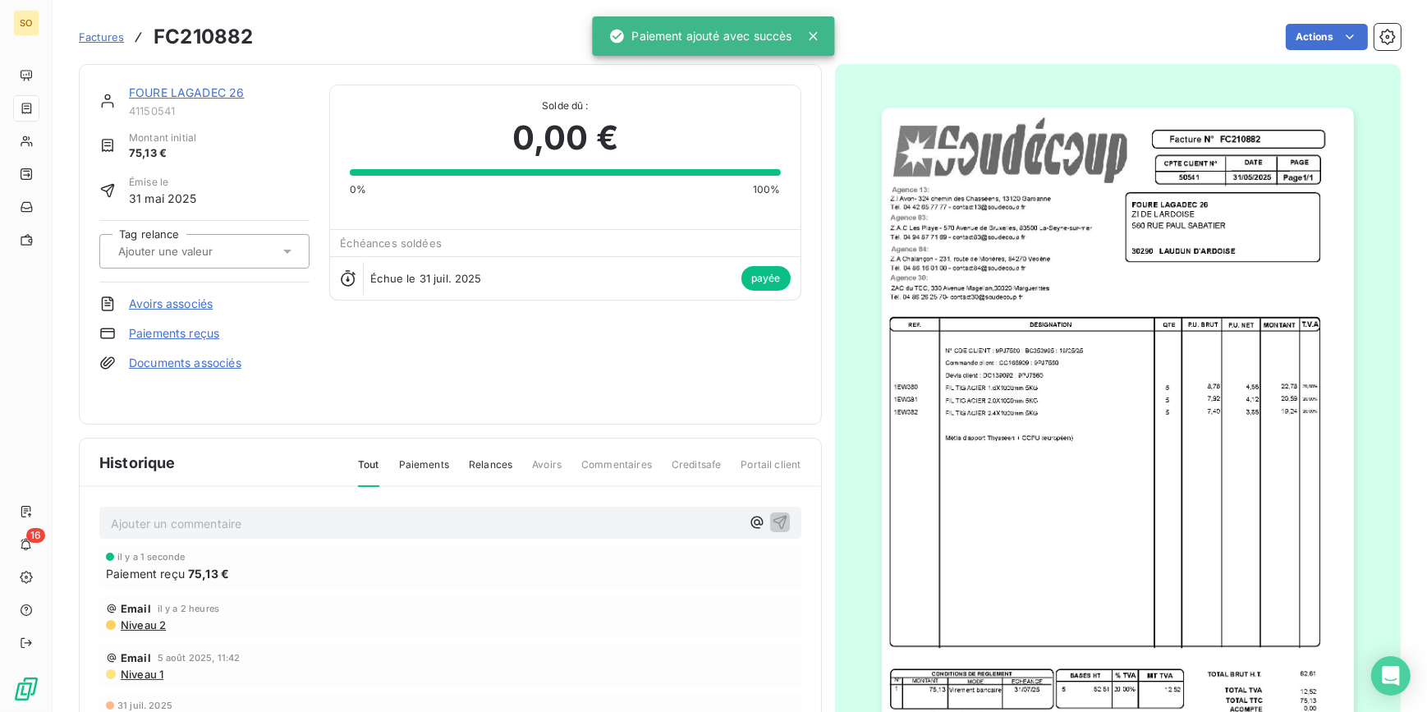
drag, startPoint x: 226, startPoint y: 77, endPoint x: 213, endPoint y: 97, distance: 23.2
click at [213, 97] on div "FOURE LAGADEC 26 41150541 Montant initial 75,13 € Émise le [DATE] Tag relance A…" at bounding box center [450, 244] width 743 height 360
click at [214, 88] on link "FOURE LAGADEC 26" at bounding box center [186, 92] width 115 height 14
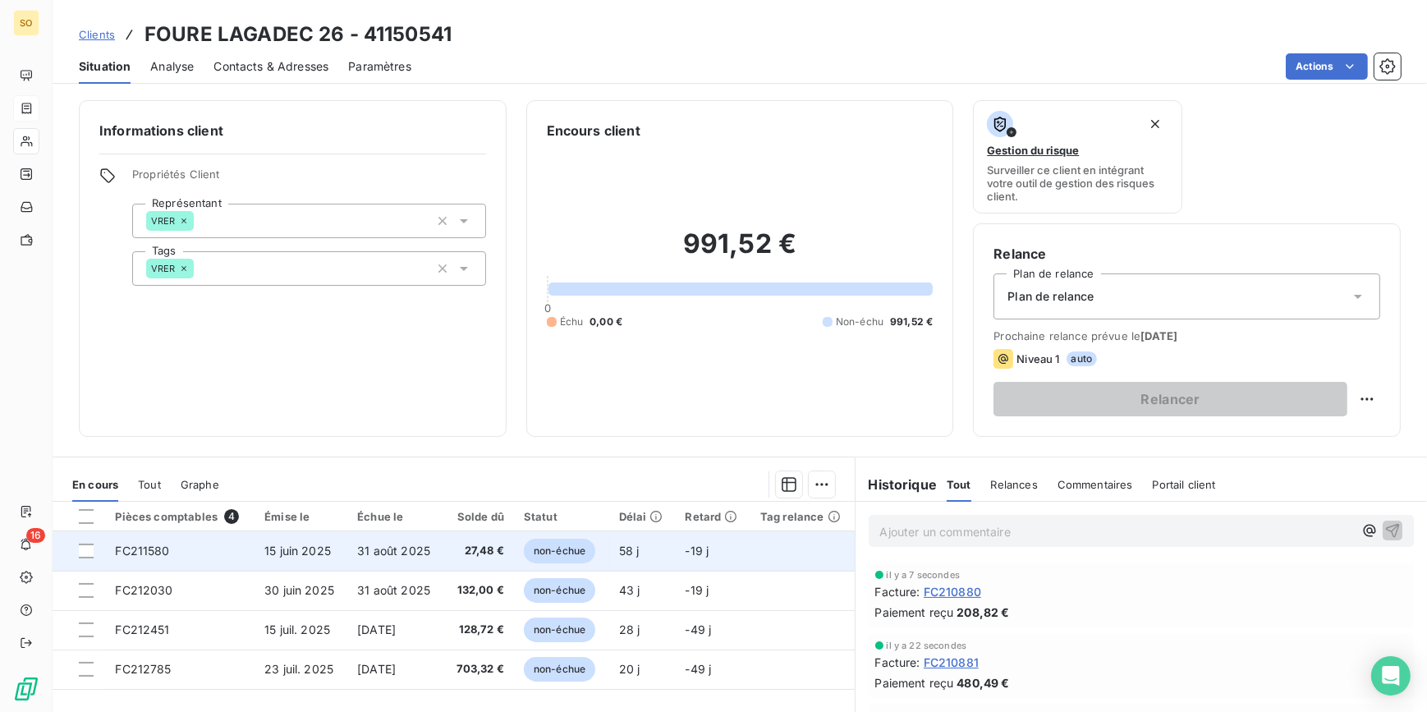
click at [551, 555] on span "non-échue" at bounding box center [559, 551] width 71 height 25
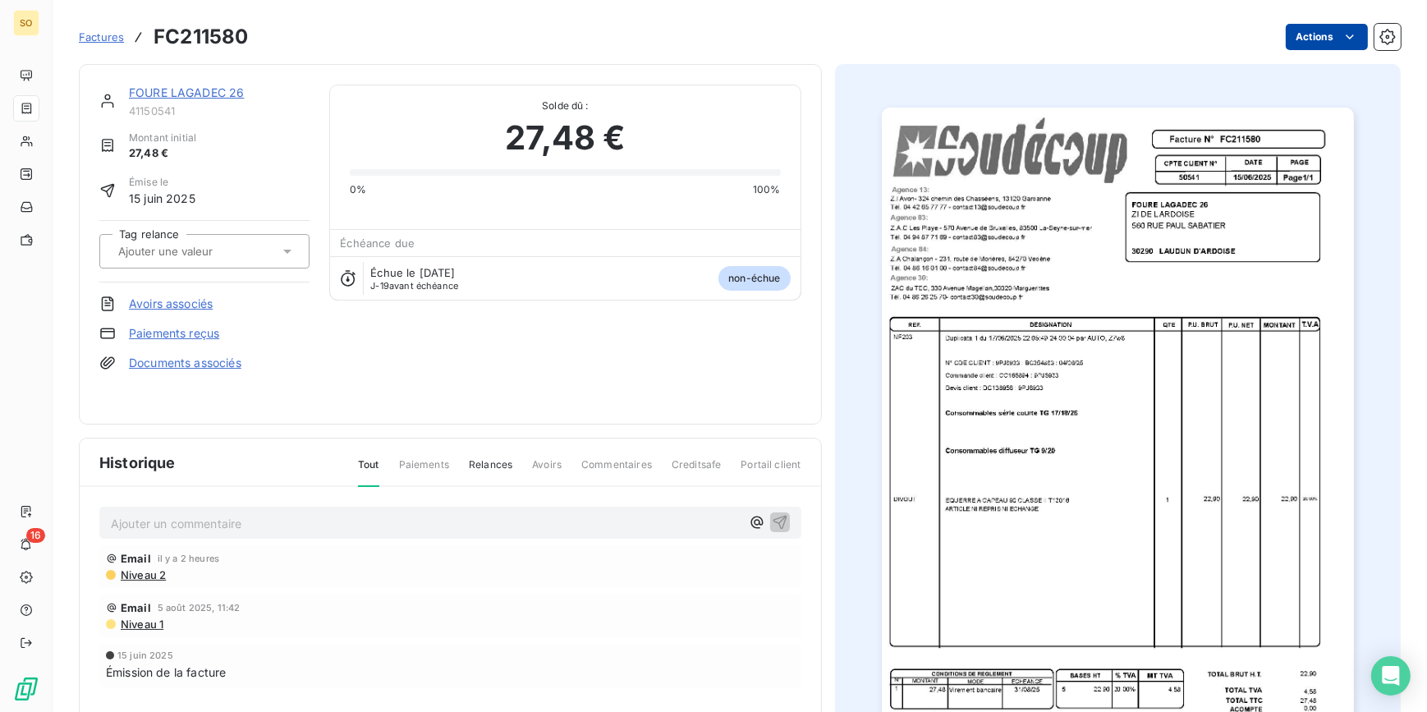
click at [1290, 39] on html "SO 16 Factures FC211580 Actions FOURE LAGADEC 26 41150541 Montant initial 27,48…" at bounding box center [713, 356] width 1427 height 712
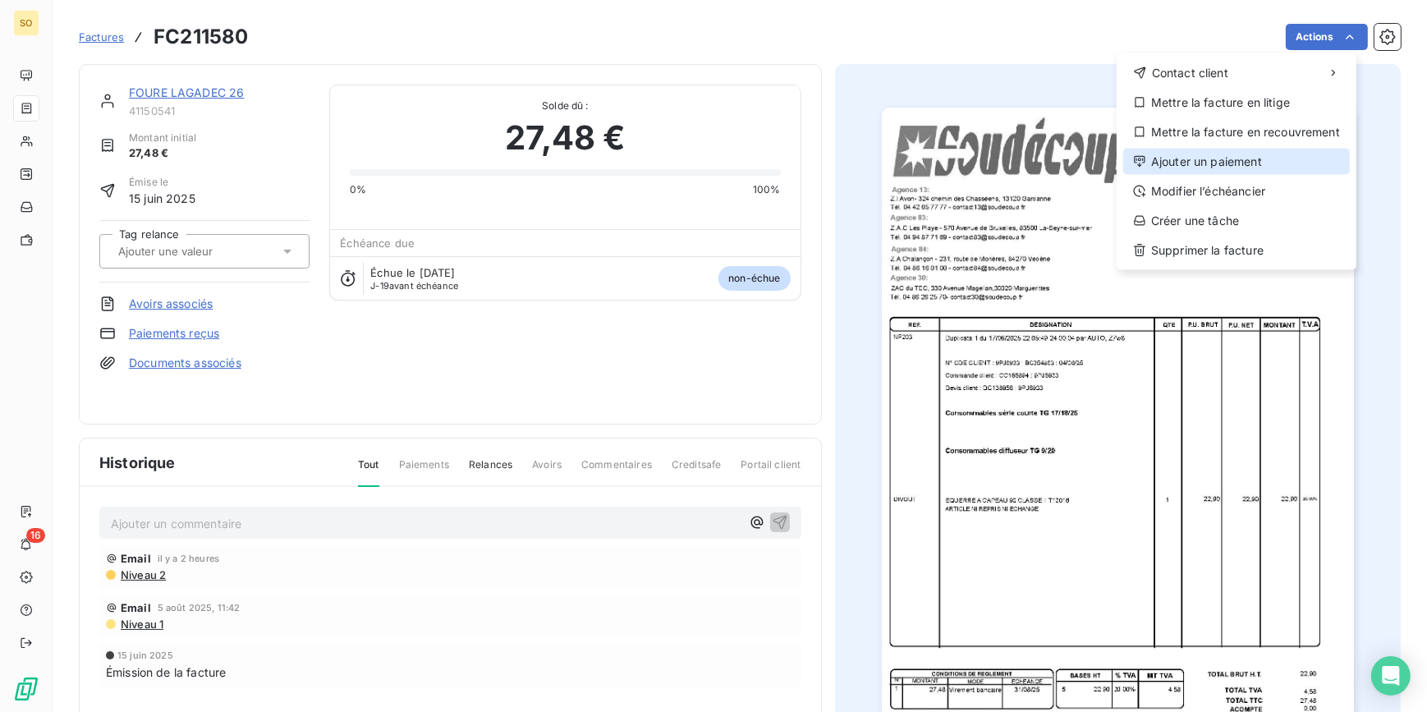
click at [1190, 156] on div "Ajouter un paiement" at bounding box center [1236, 162] width 227 height 26
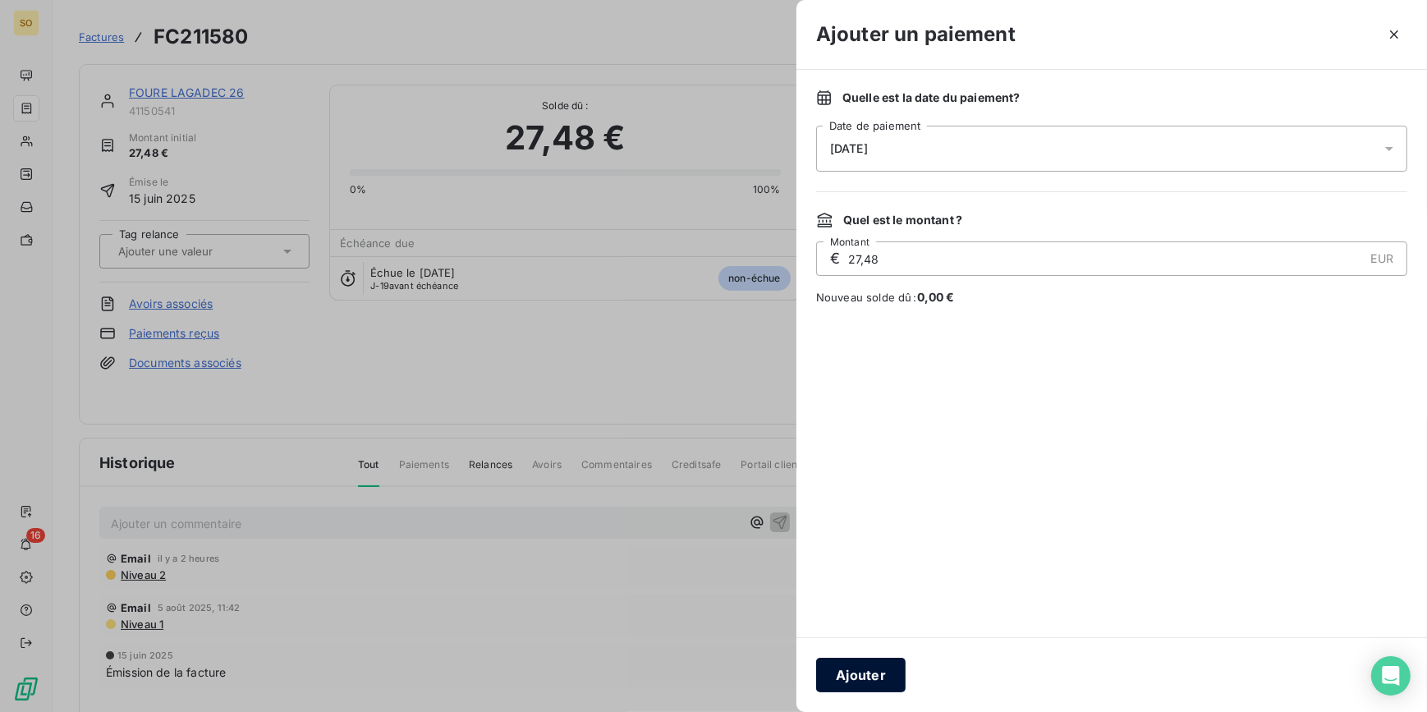
click at [865, 672] on button "Ajouter" at bounding box center [860, 675] width 89 height 34
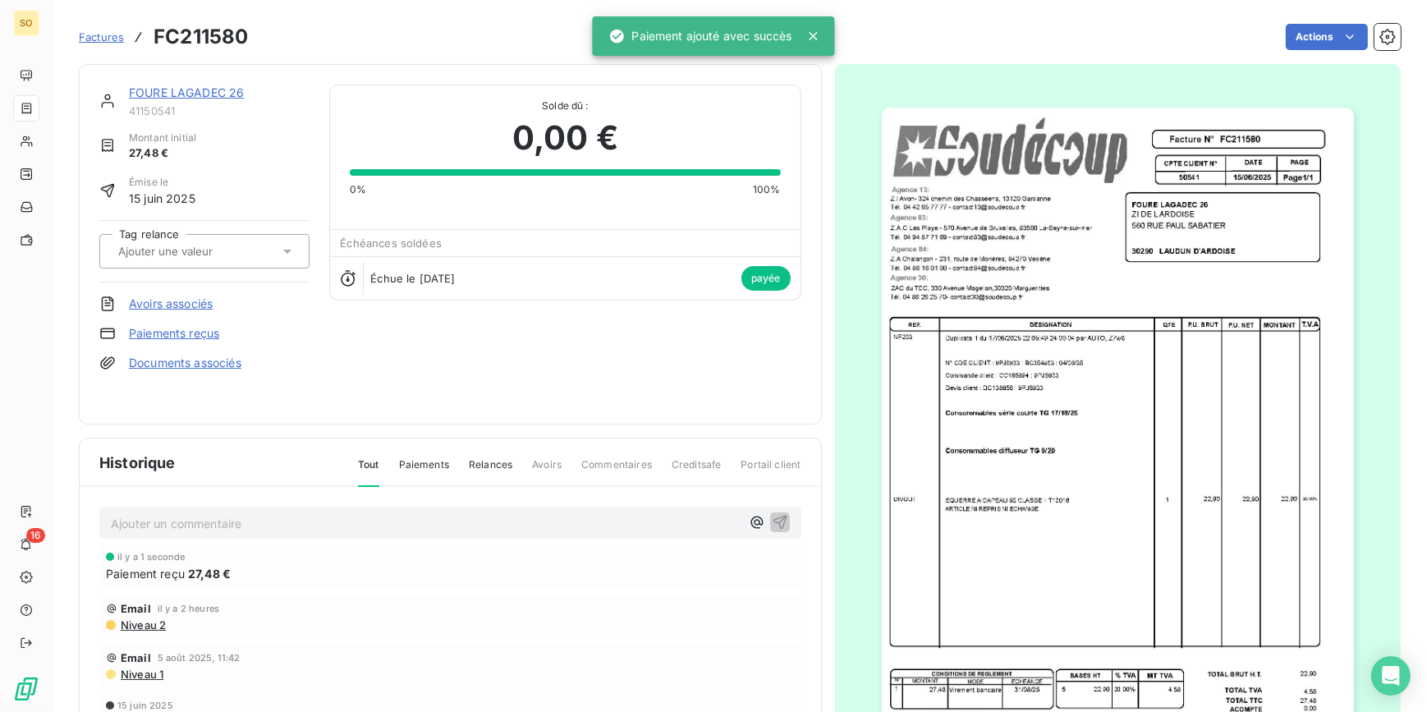
click at [191, 89] on link "FOURE LAGADEC 26" at bounding box center [186, 92] width 115 height 14
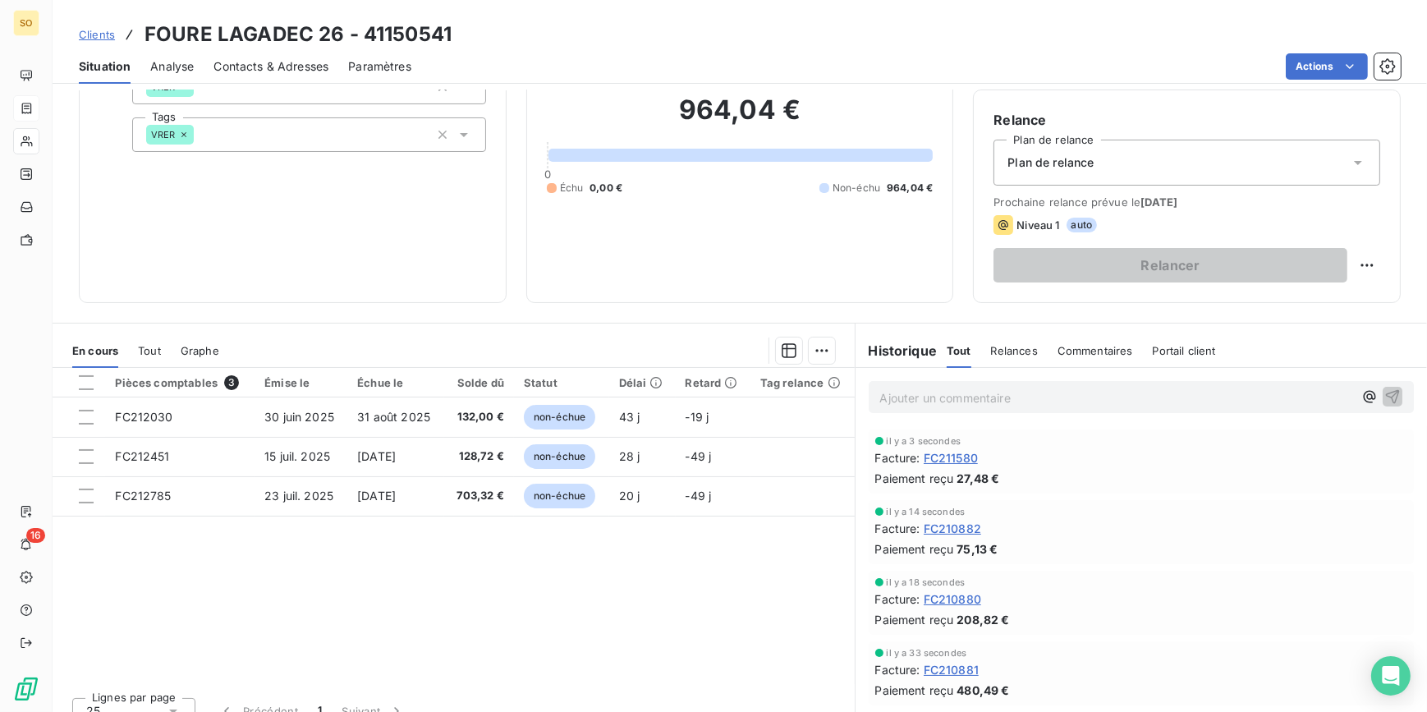
scroll to position [149, 0]
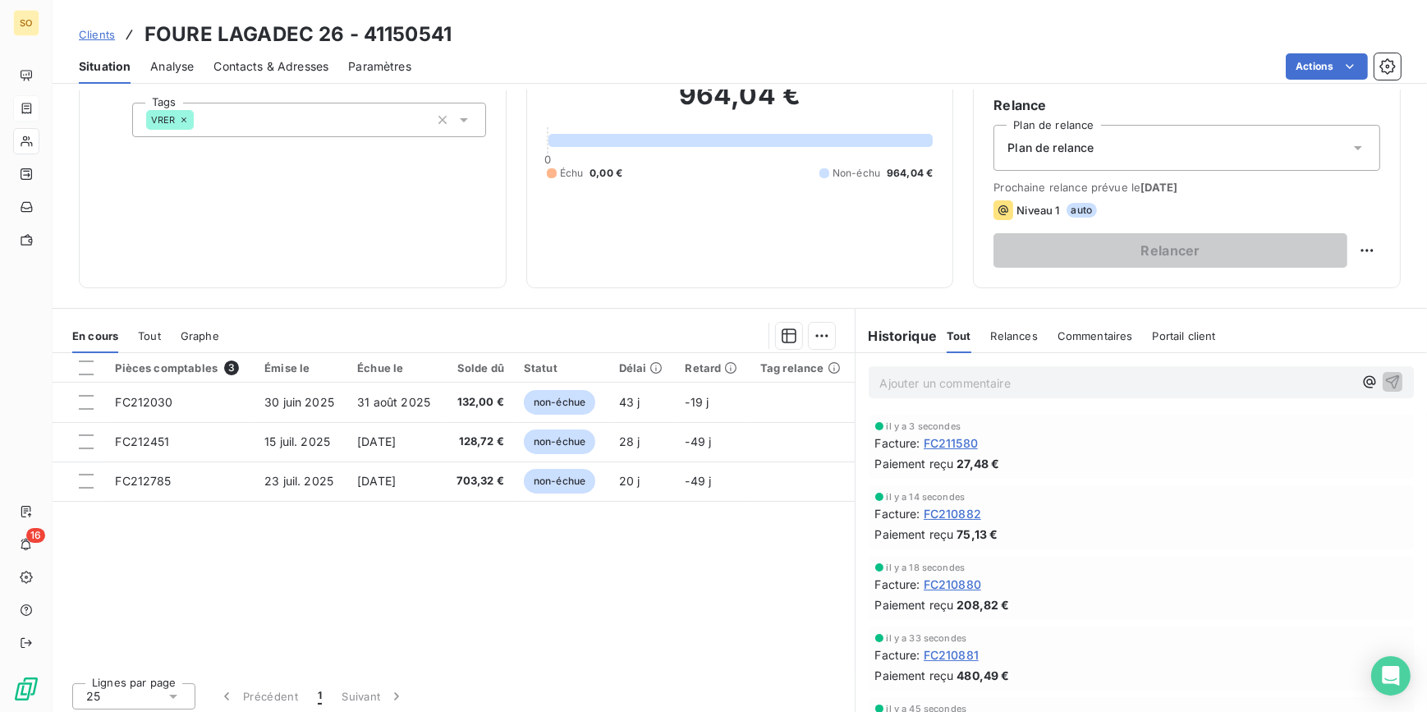
click at [106, 31] on span "Clients" at bounding box center [97, 34] width 36 height 13
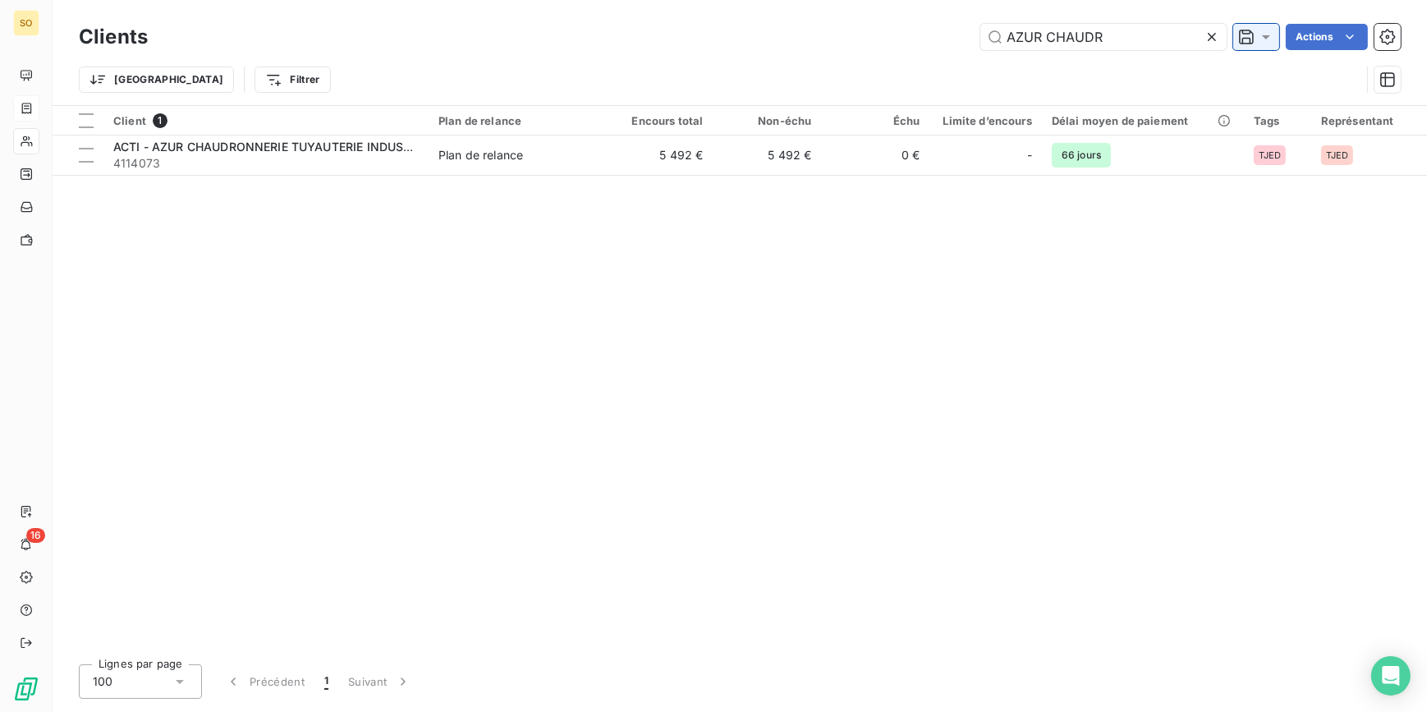
drag, startPoint x: 988, startPoint y: 33, endPoint x: 1273, endPoint y: 41, distance: 284.2
click at [1273, 41] on div "AZUR CHAUDR Actions" at bounding box center [783, 37] width 1233 height 26
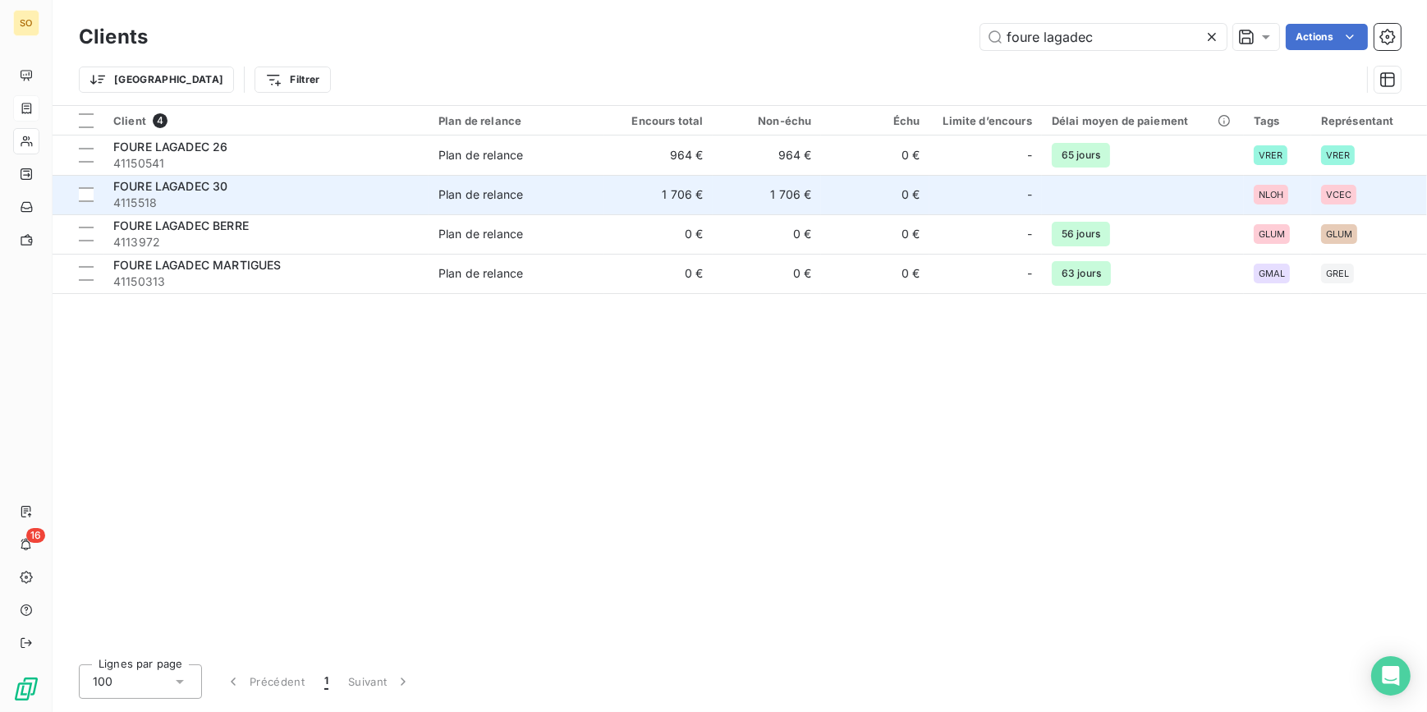
type input "foure lagadec"
click at [446, 209] on td "Plan de relance" at bounding box center [517, 194] width 176 height 39
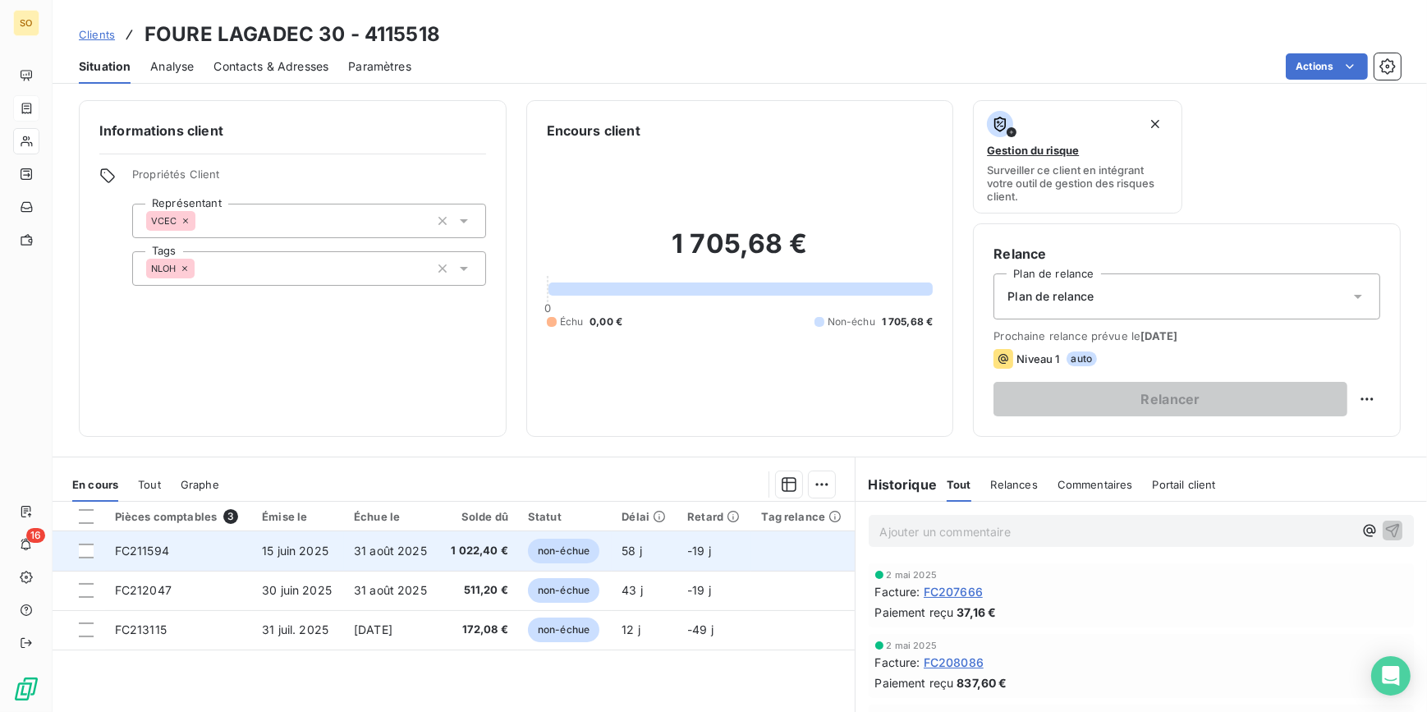
click at [542, 548] on span "non-échue" at bounding box center [563, 551] width 71 height 25
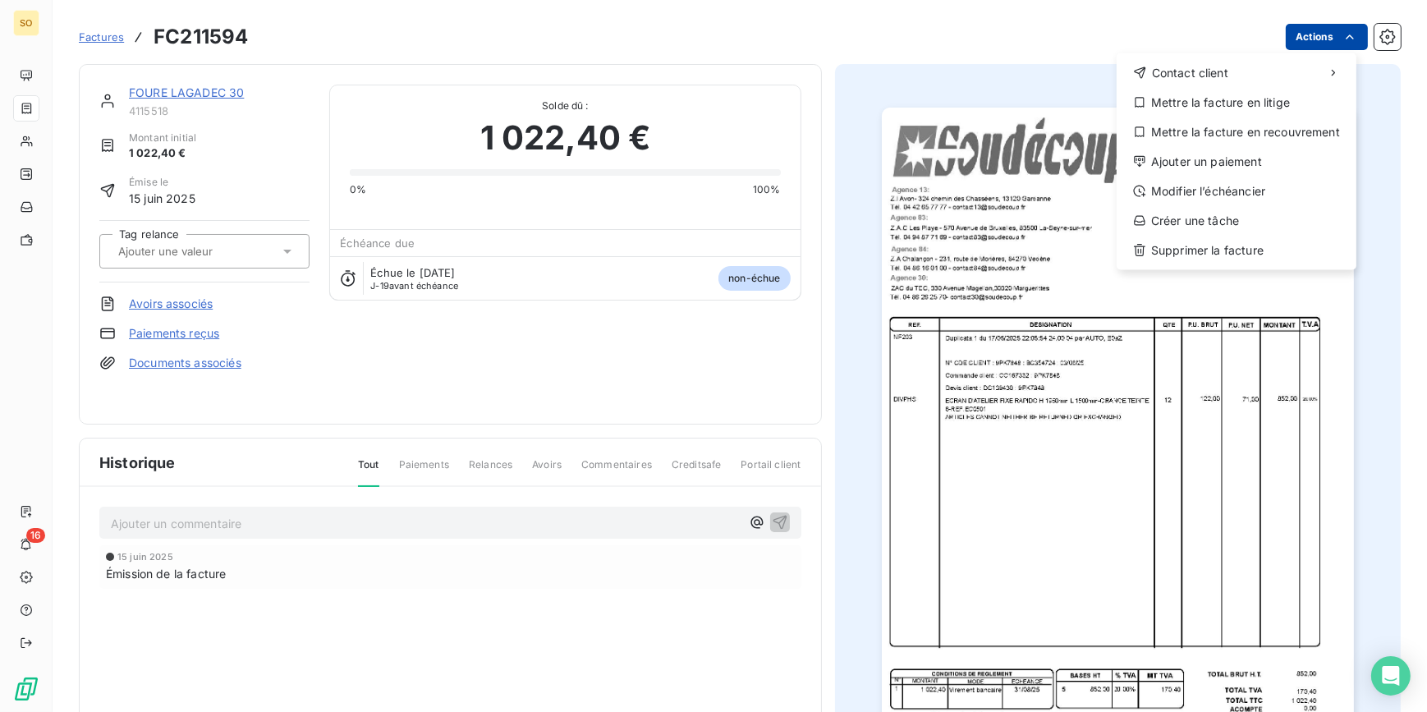
click at [1299, 33] on html "SO 16 Factures FC211594 Actions Contact client Mettre la facture en litige Mett…" at bounding box center [713, 356] width 1427 height 712
click at [1229, 158] on div "Ajouter un paiement" at bounding box center [1236, 162] width 227 height 26
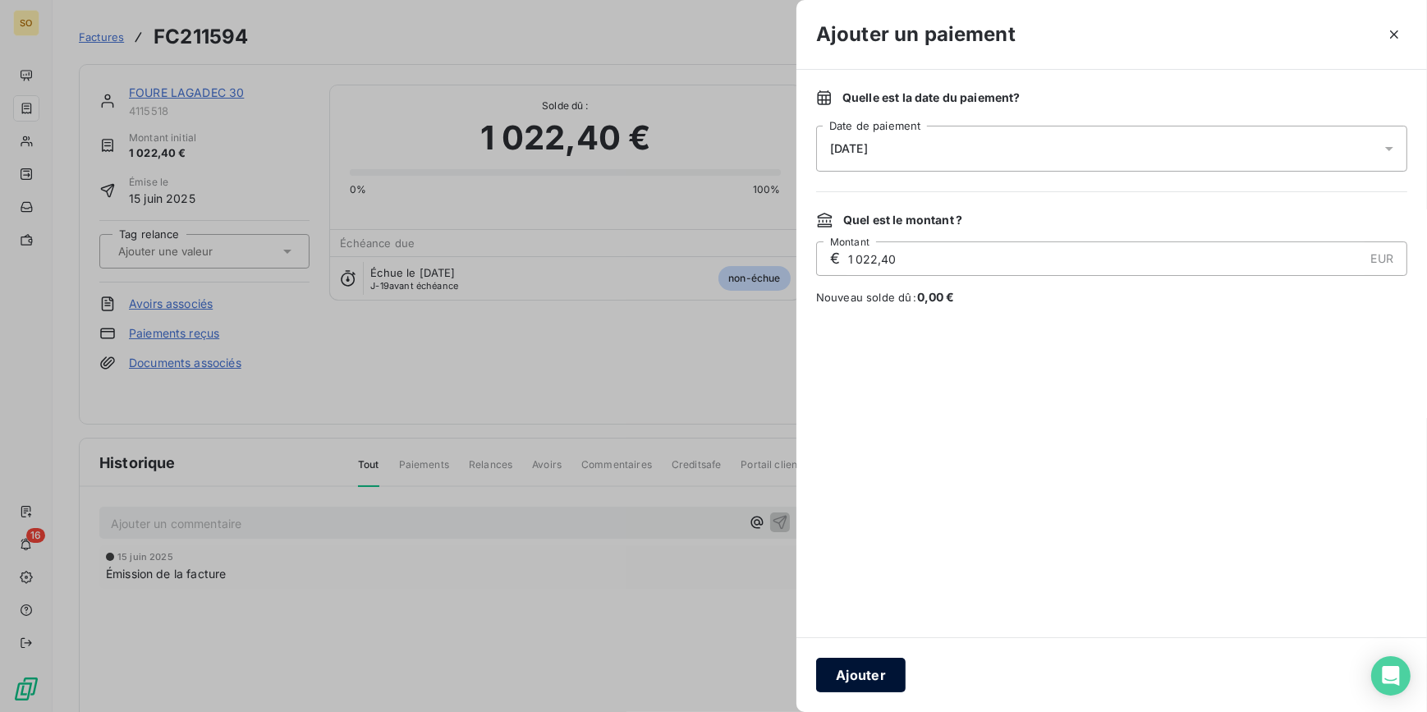
click at [871, 665] on button "Ajouter" at bounding box center [860, 675] width 89 height 34
